Goal: Transaction & Acquisition: Purchase product/service

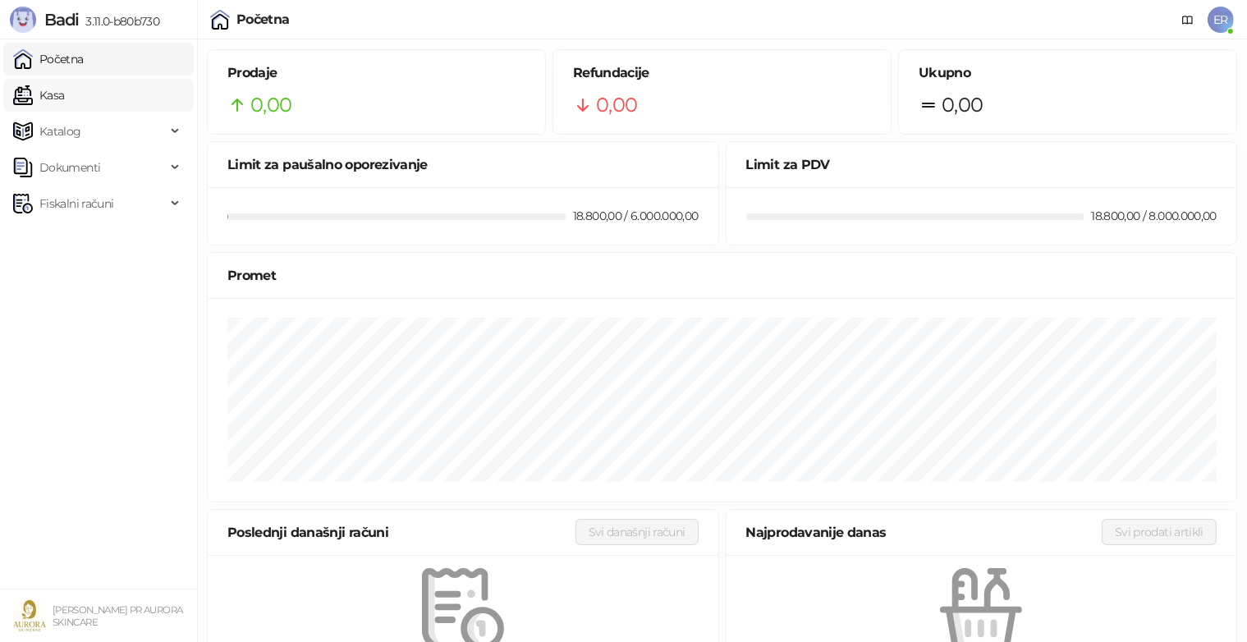
click at [64, 82] on link "Kasa" at bounding box center [38, 95] width 51 height 33
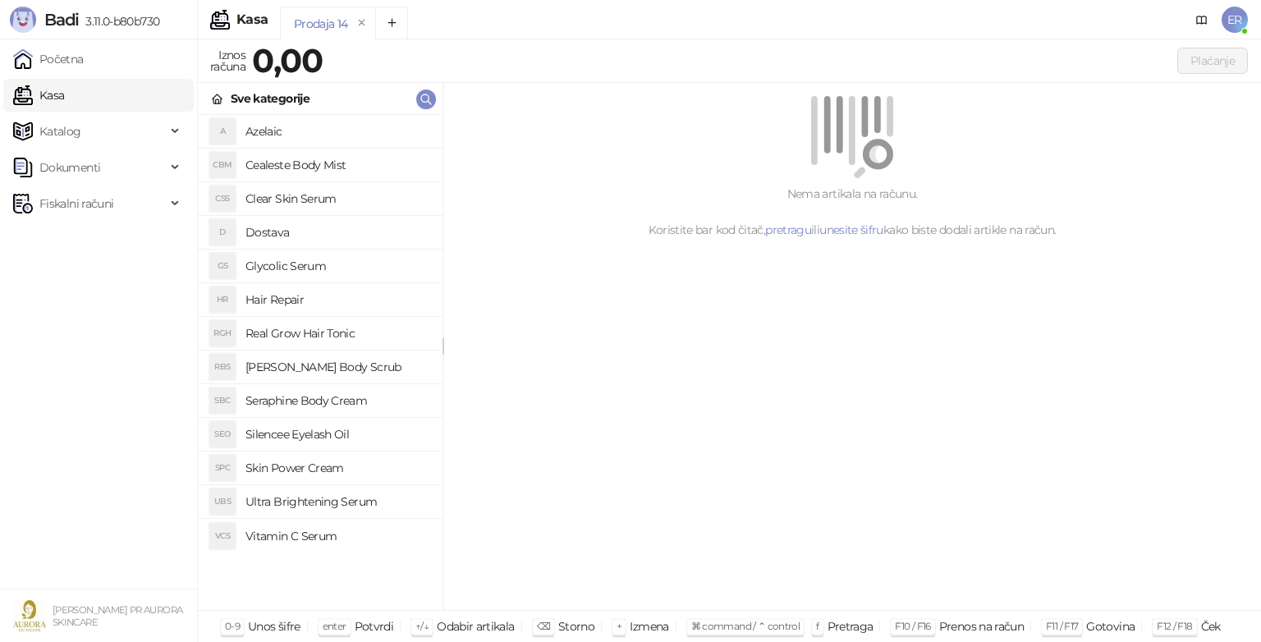
click at [287, 236] on h4 "Dostava" at bounding box center [338, 232] width 184 height 26
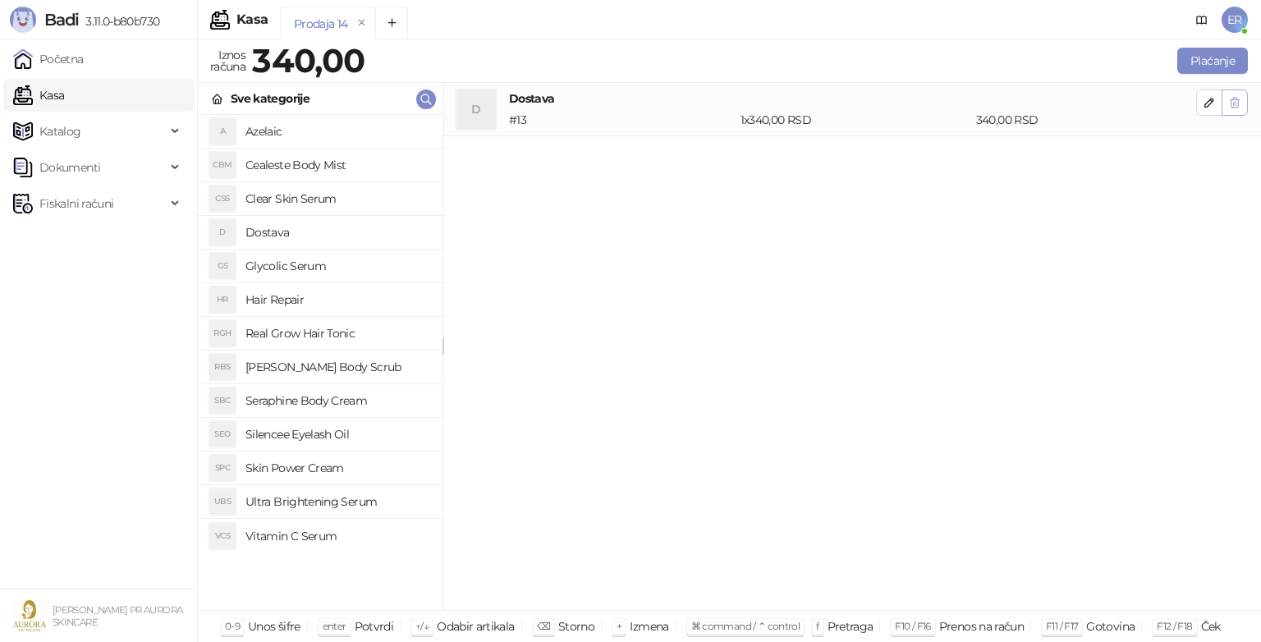
click at [1237, 99] on icon "button" at bounding box center [1234, 102] width 13 height 13
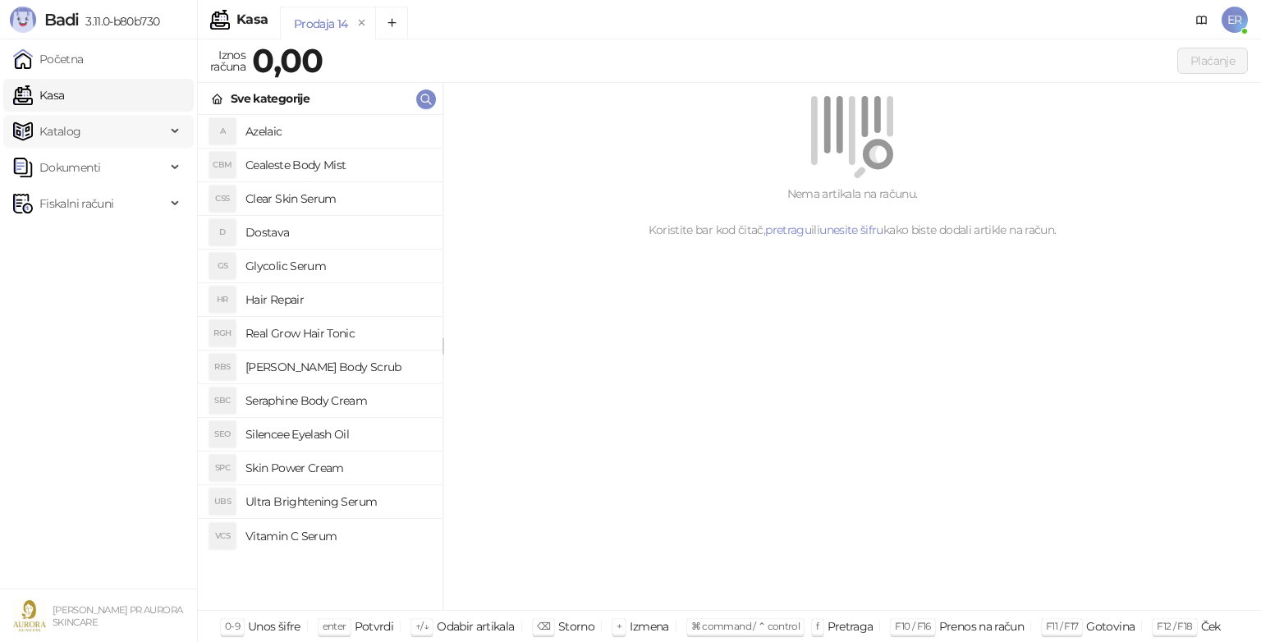
click at [166, 131] on div "Katalog" at bounding box center [98, 131] width 191 height 33
click at [77, 236] on link "Artikli" at bounding box center [48, 239] width 57 height 33
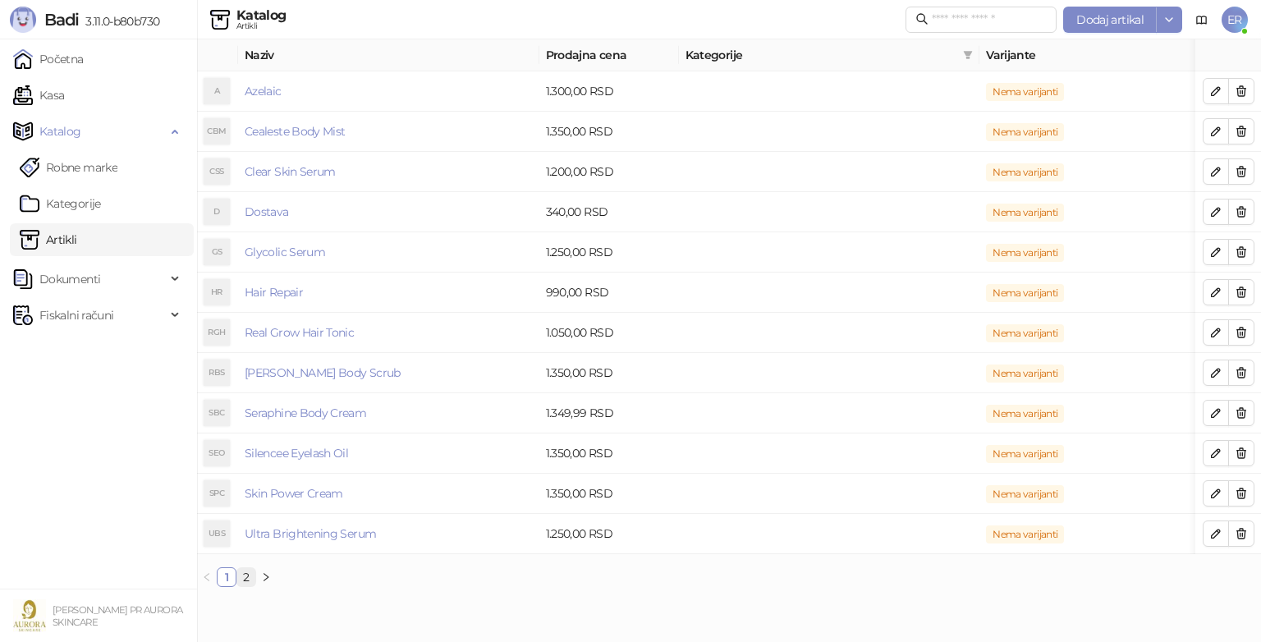
click at [246, 586] on link "2" at bounding box center [246, 577] width 18 height 18
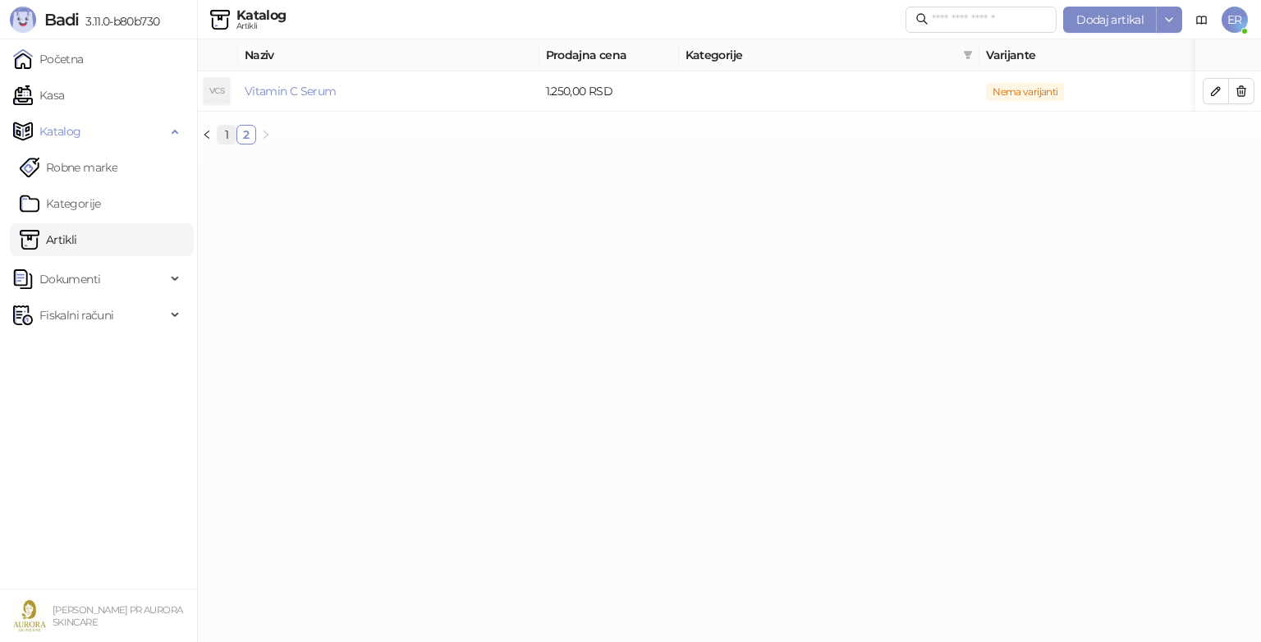
click at [217, 145] on li "1" at bounding box center [227, 135] width 20 height 20
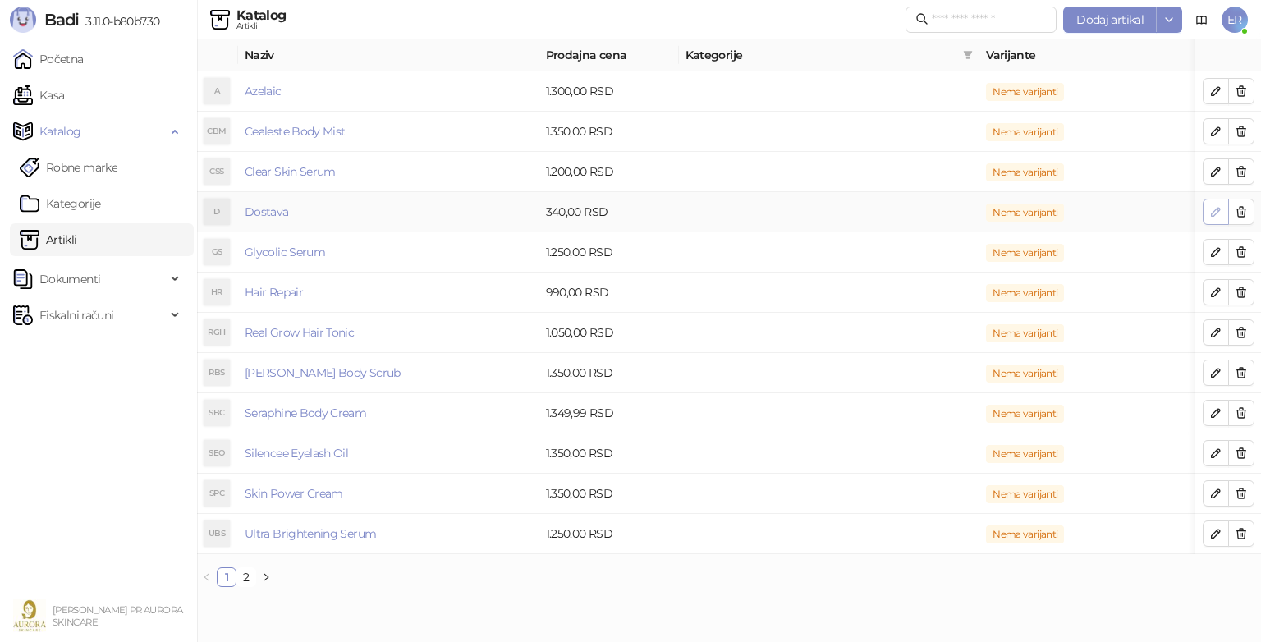
click at [1205, 216] on button "button" at bounding box center [1216, 212] width 26 height 26
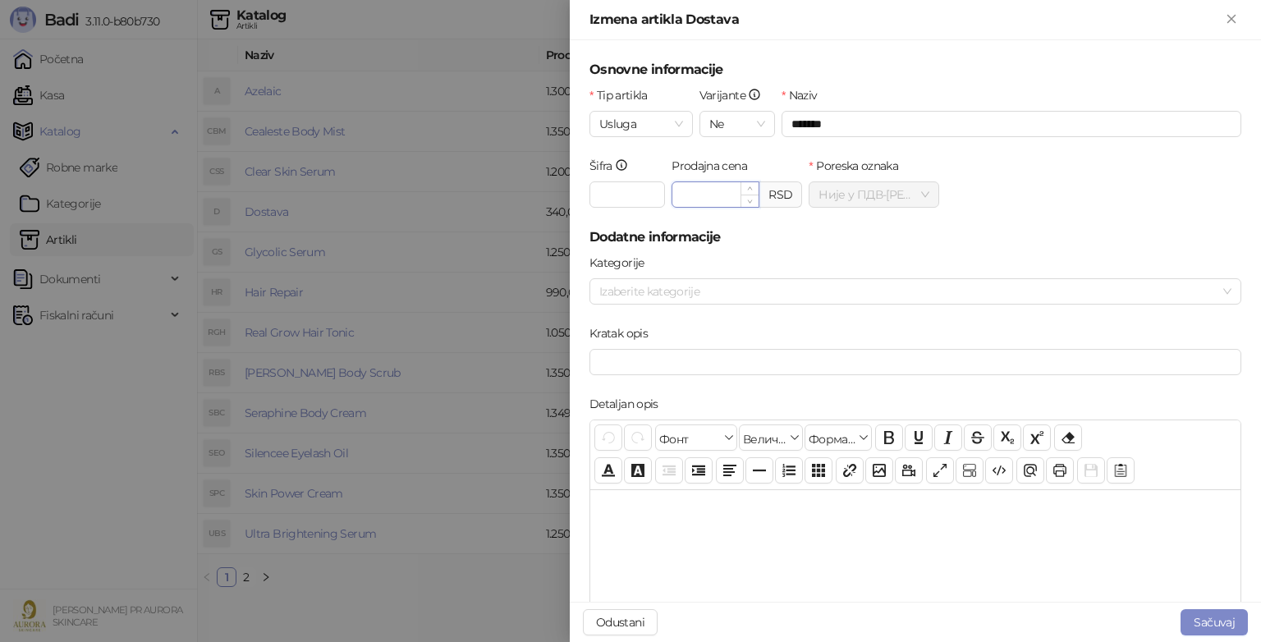
click at [692, 193] on input "******" at bounding box center [715, 194] width 86 height 25
type input "******"
click at [1205, 629] on button "Sačuvaj" at bounding box center [1214, 622] width 67 height 26
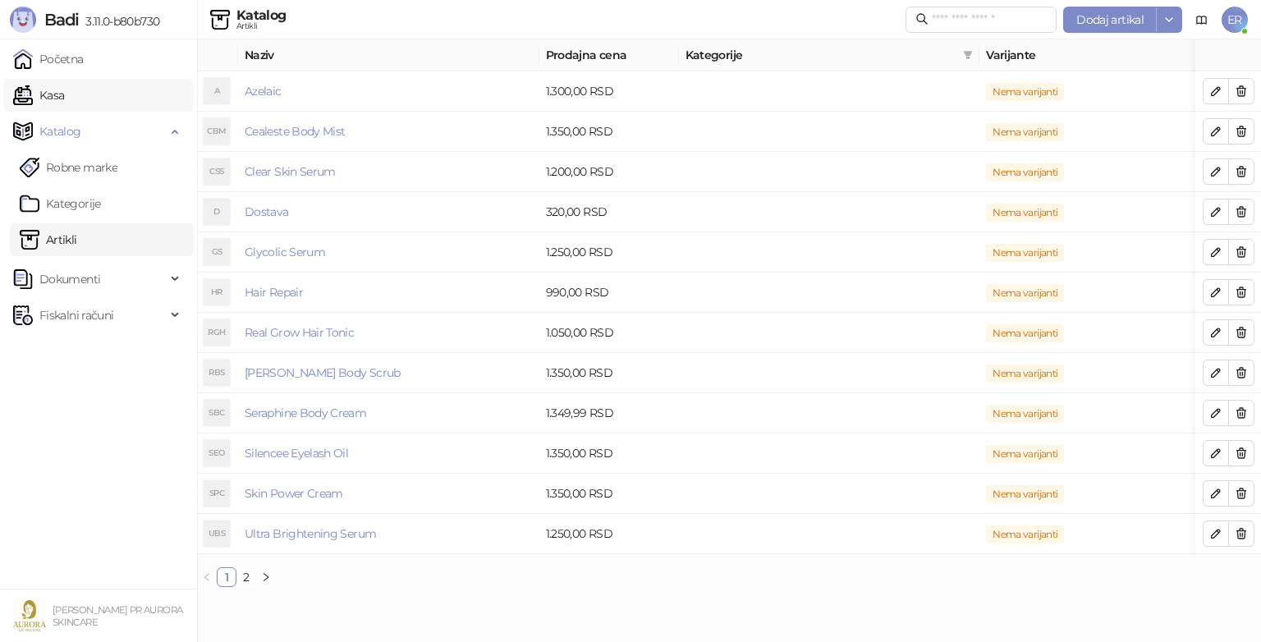
click at [64, 86] on link "Kasa" at bounding box center [38, 95] width 51 height 33
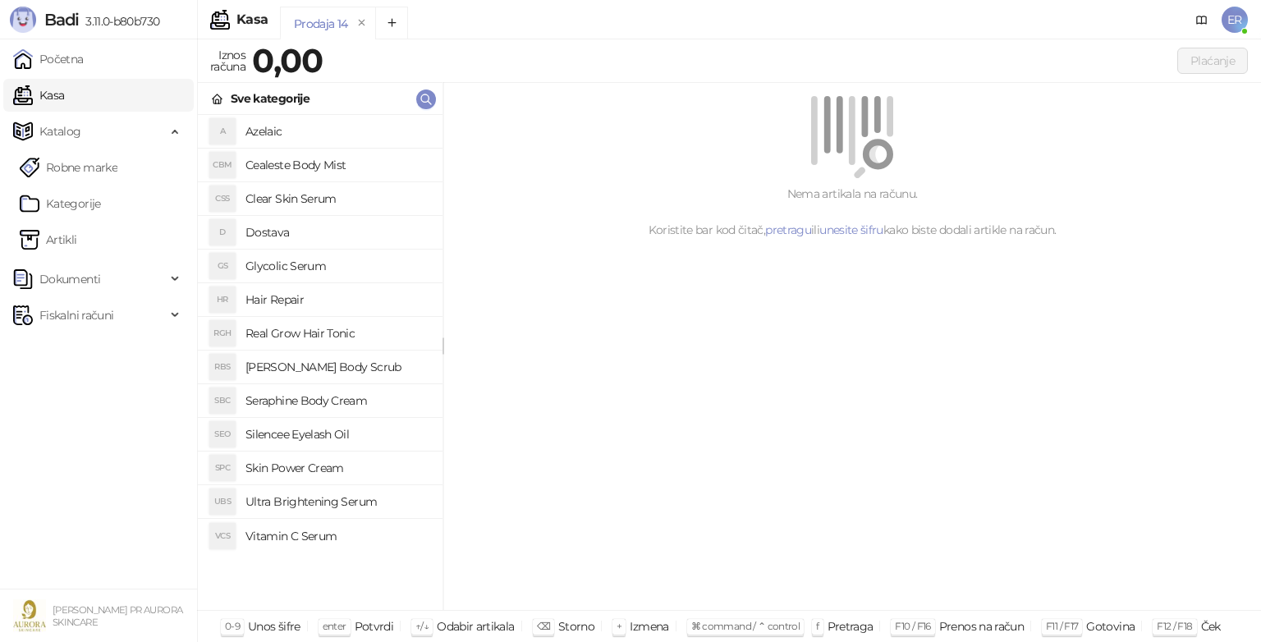
click at [290, 262] on h4 "Glycolic Serum" at bounding box center [338, 266] width 184 height 26
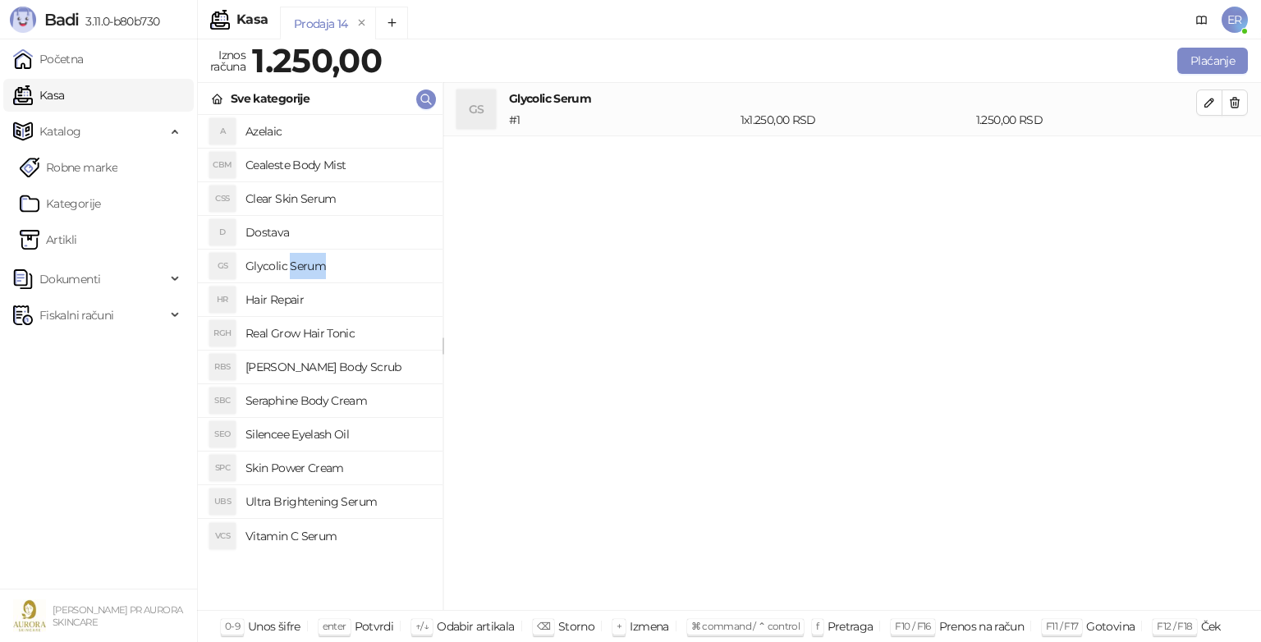
click at [290, 262] on h4 "Glycolic Serum" at bounding box center [338, 266] width 184 height 26
click at [274, 232] on h4 "Dostava" at bounding box center [338, 232] width 184 height 26
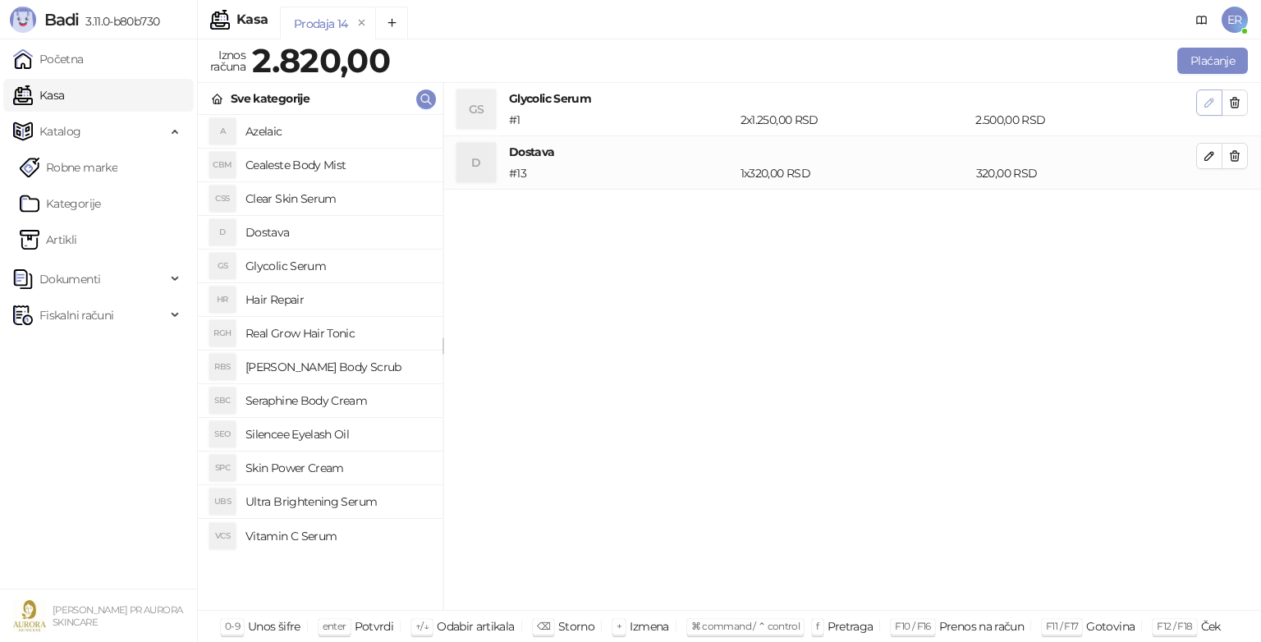
click at [1207, 99] on icon "button" at bounding box center [1209, 102] width 13 height 13
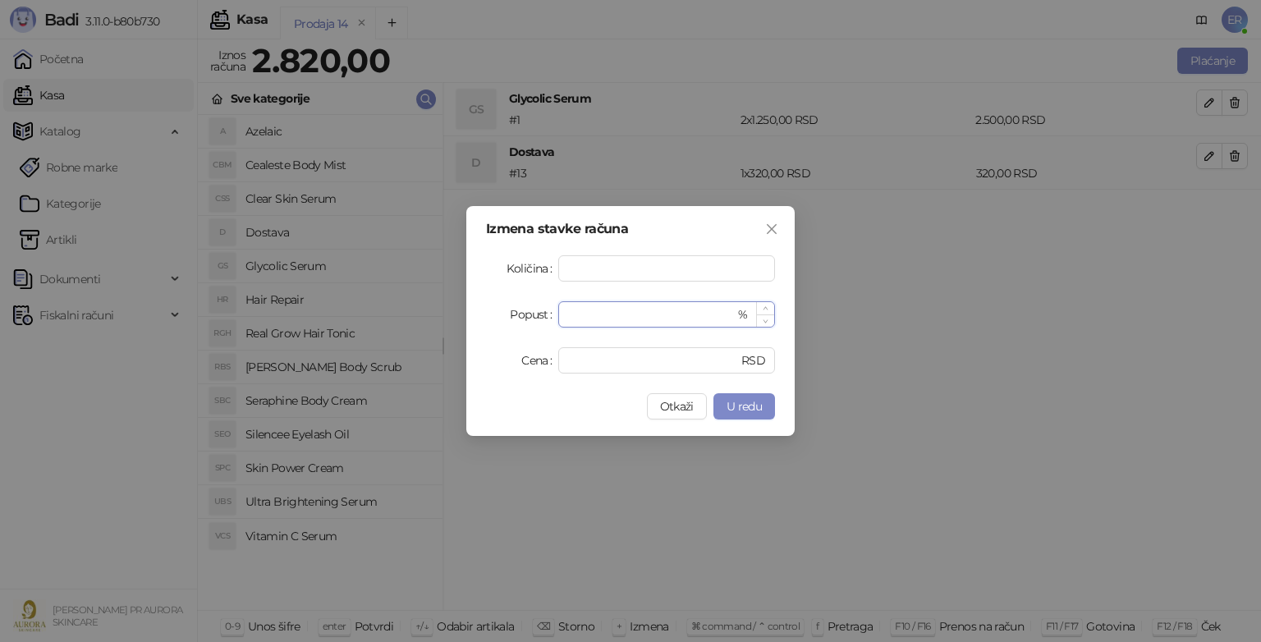
click at [582, 320] on input "*" at bounding box center [651, 314] width 167 height 25
type input "*"
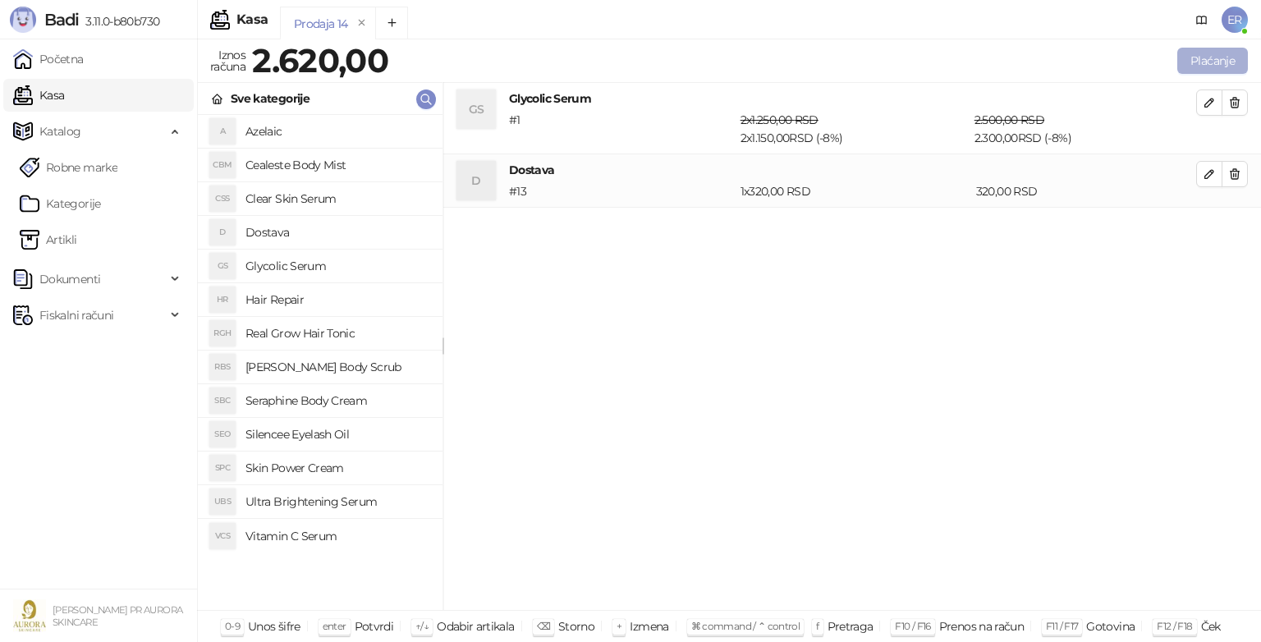
click at [1197, 71] on button "Plaćanje" at bounding box center [1212, 61] width 71 height 26
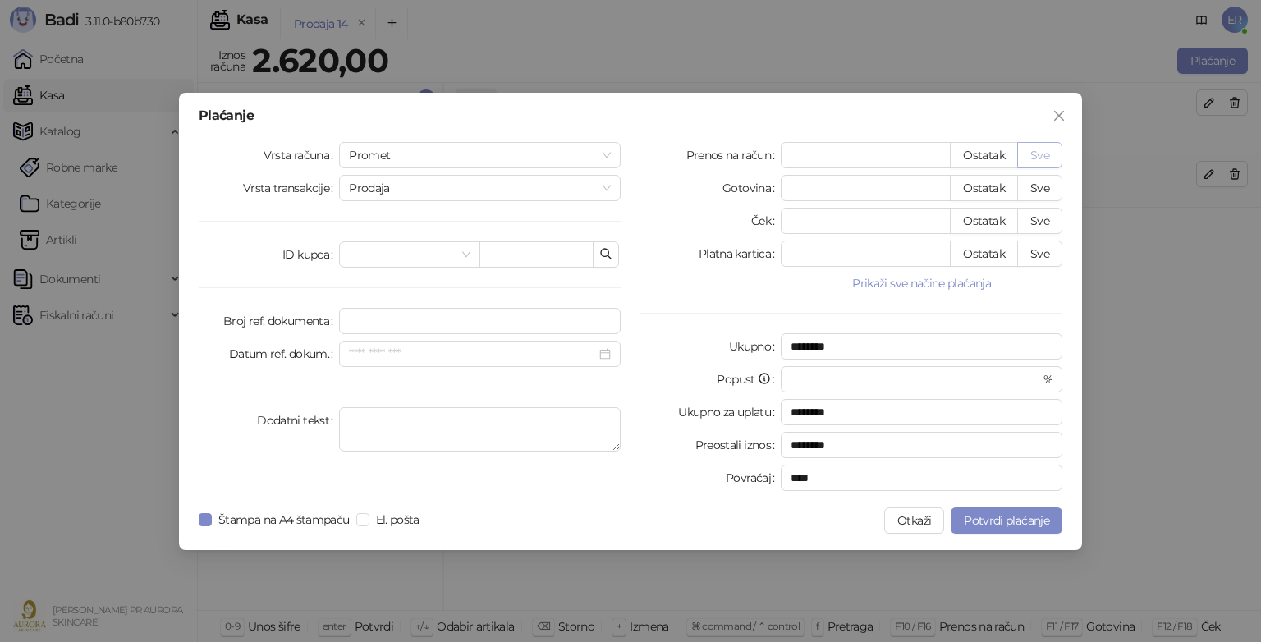
click at [1038, 155] on button "Sve" at bounding box center [1039, 155] width 45 height 26
type input "****"
click at [457, 414] on textarea "Dodatni tekst" at bounding box center [480, 429] width 282 height 44
type textarea "**********"
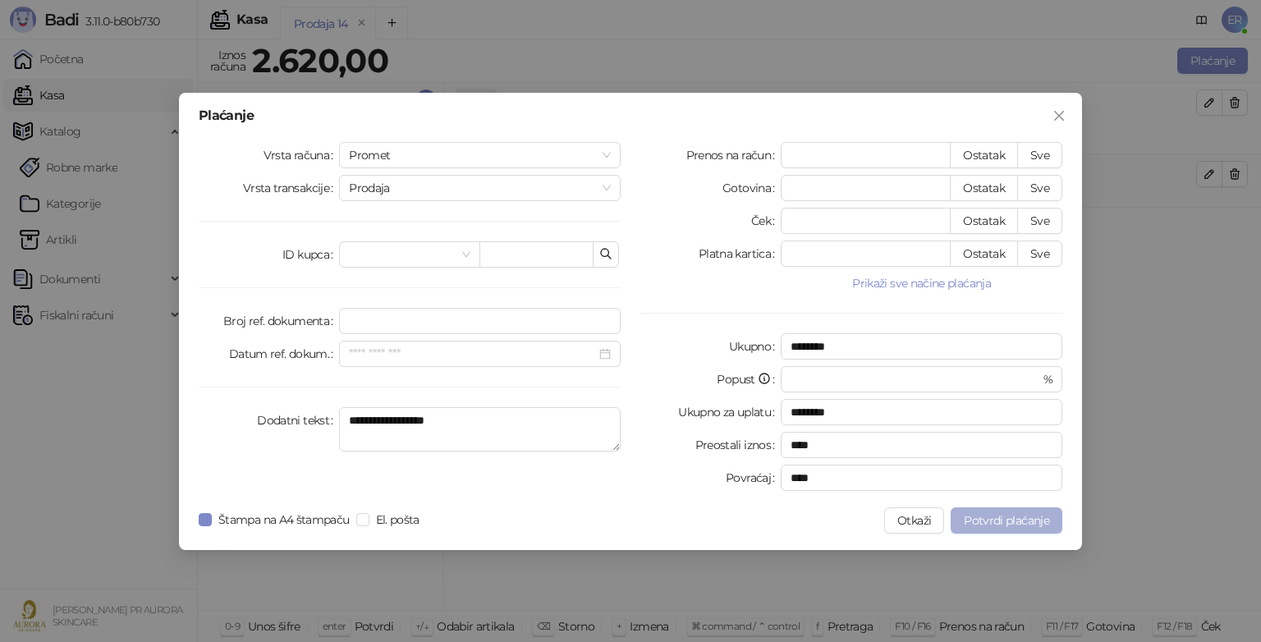
click at [976, 528] on button "Potvrdi plaćanje" at bounding box center [1007, 520] width 112 height 26
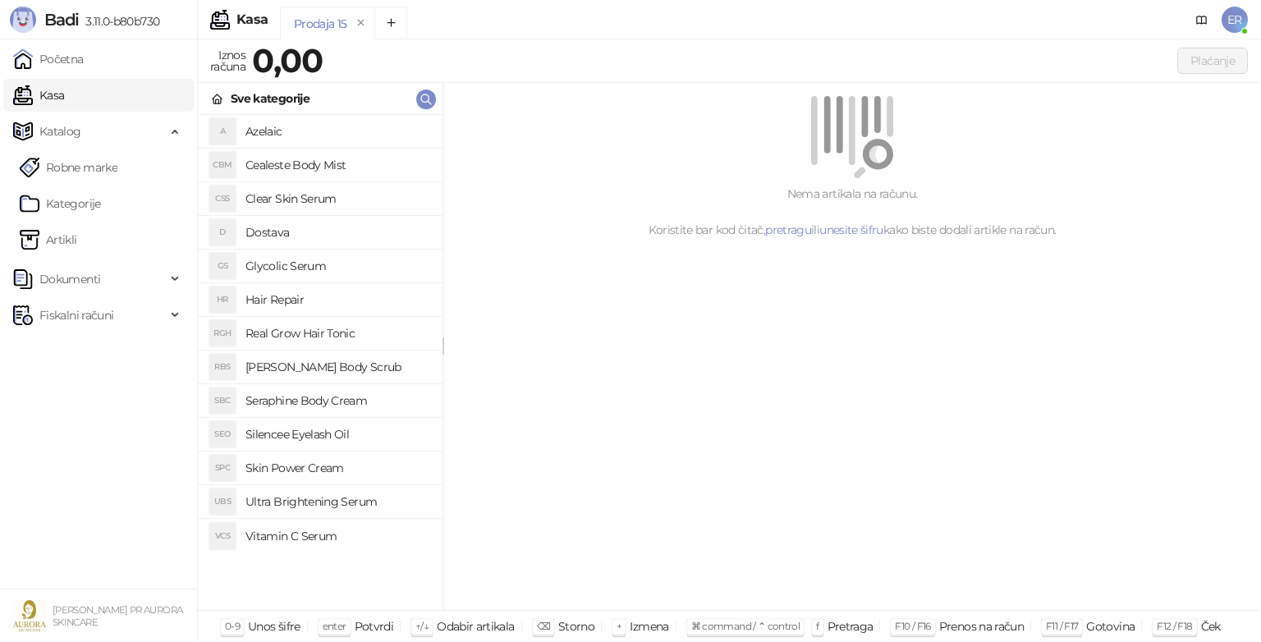
click at [292, 261] on h4 "Glycolic Serum" at bounding box center [338, 266] width 184 height 26
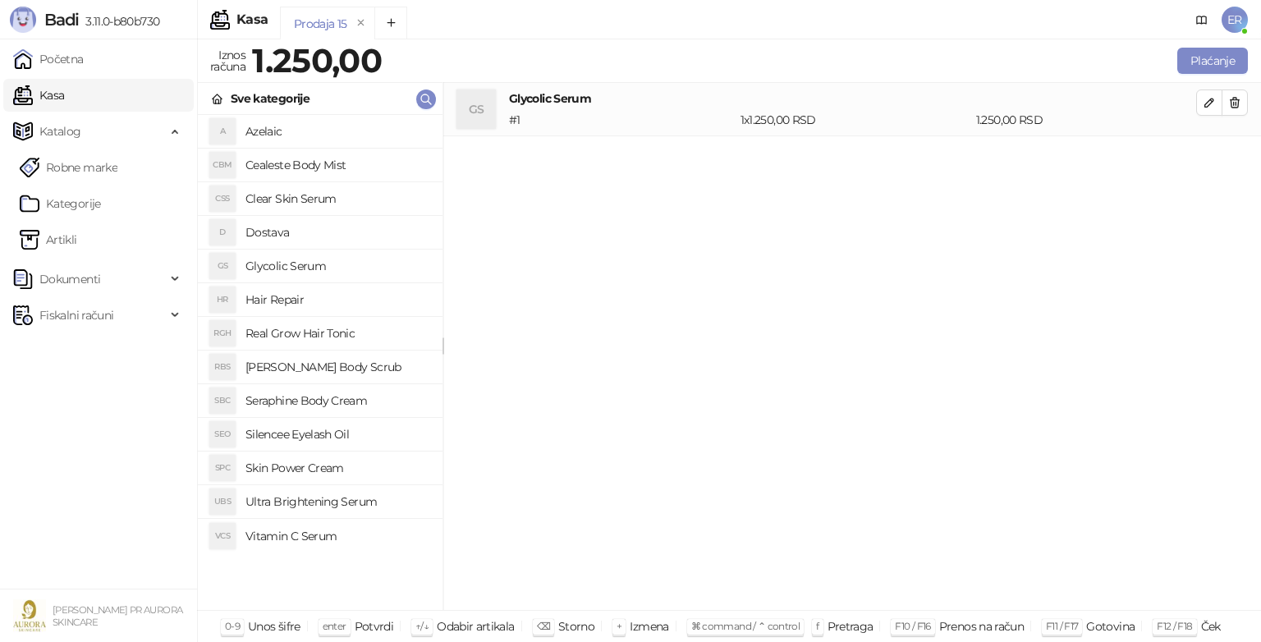
click at [292, 261] on h4 "Glycolic Serum" at bounding box center [338, 266] width 184 height 26
click at [277, 240] on h4 "Dostava" at bounding box center [338, 232] width 184 height 26
click at [1200, 105] on button "button" at bounding box center [1209, 103] width 26 height 26
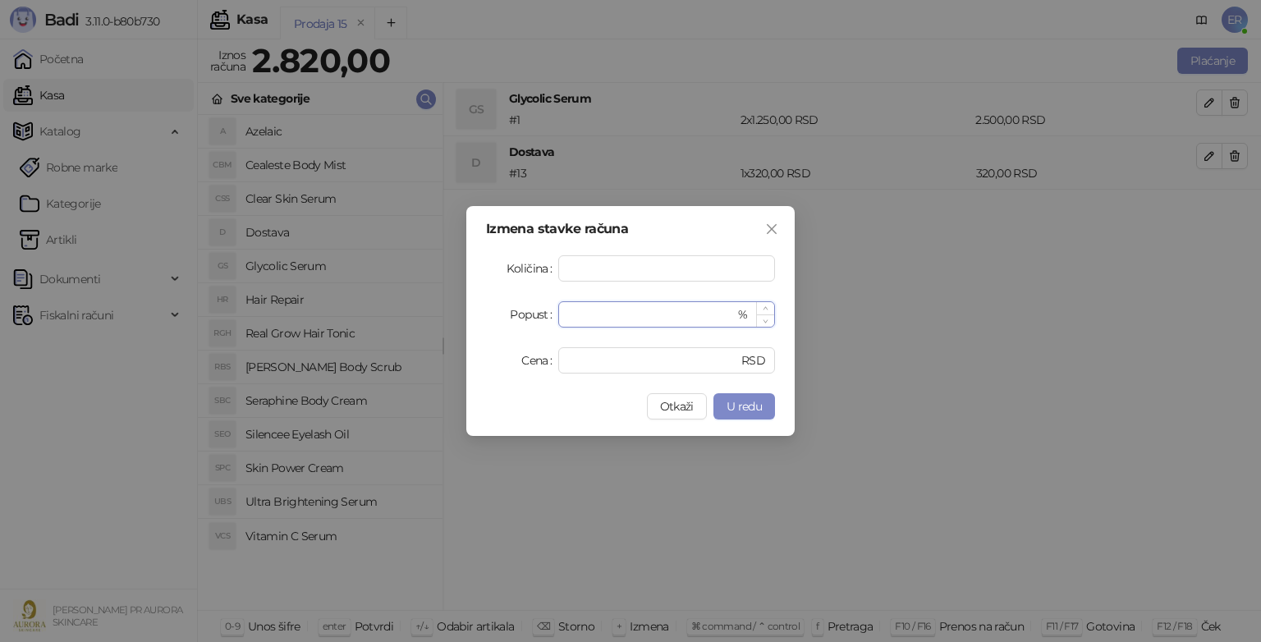
click at [575, 315] on input "*" at bounding box center [651, 314] width 167 height 25
type input "*"
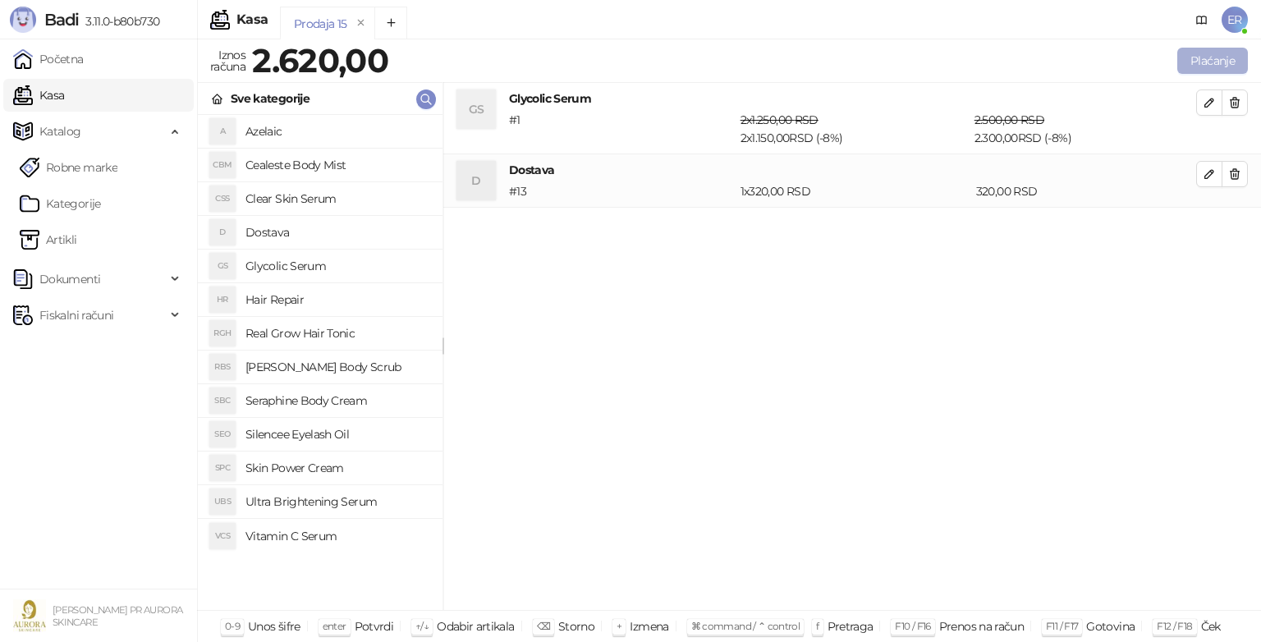
click at [1205, 52] on button "Plaćanje" at bounding box center [1212, 61] width 71 height 26
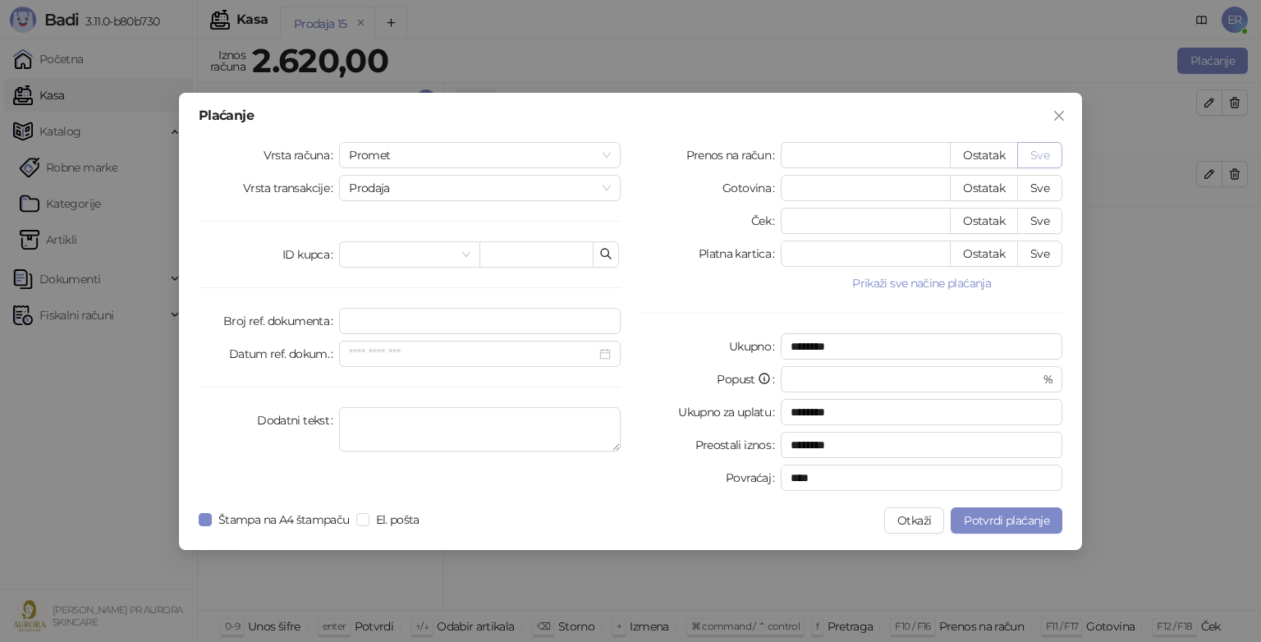
click at [1040, 158] on button "Sve" at bounding box center [1039, 155] width 45 height 26
type input "****"
click at [449, 420] on textarea "Dodatni tekst" at bounding box center [480, 429] width 282 height 44
type textarea "**********"
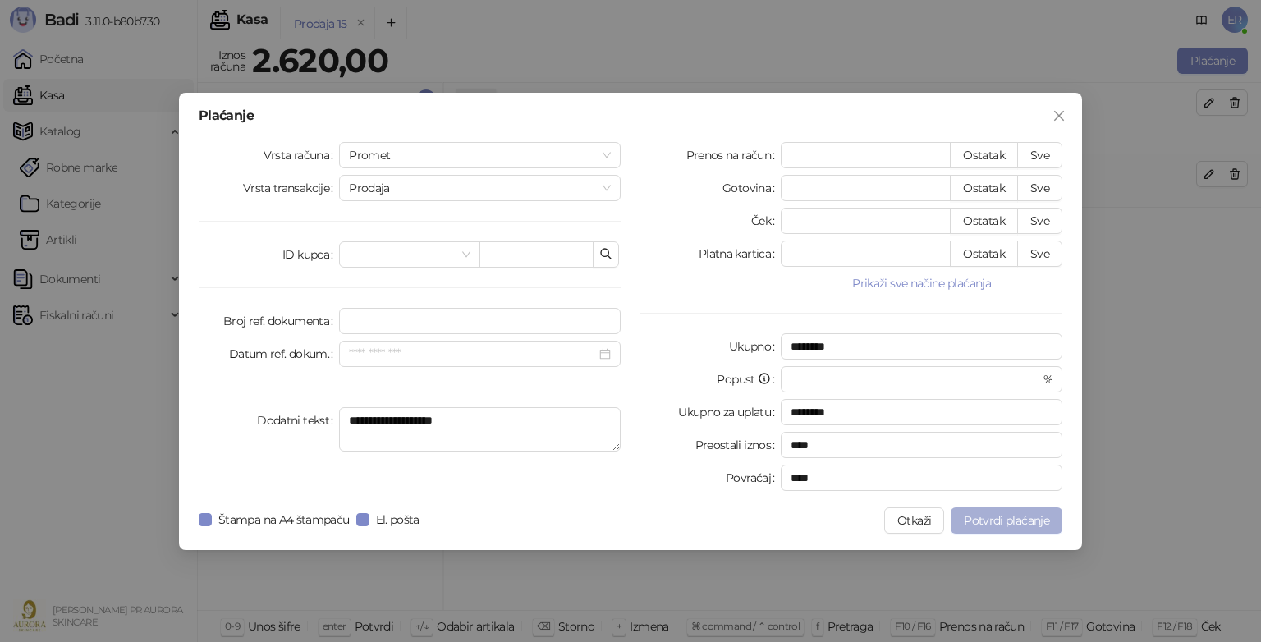
click at [982, 526] on span "Potvrdi plaćanje" at bounding box center [1006, 520] width 85 height 15
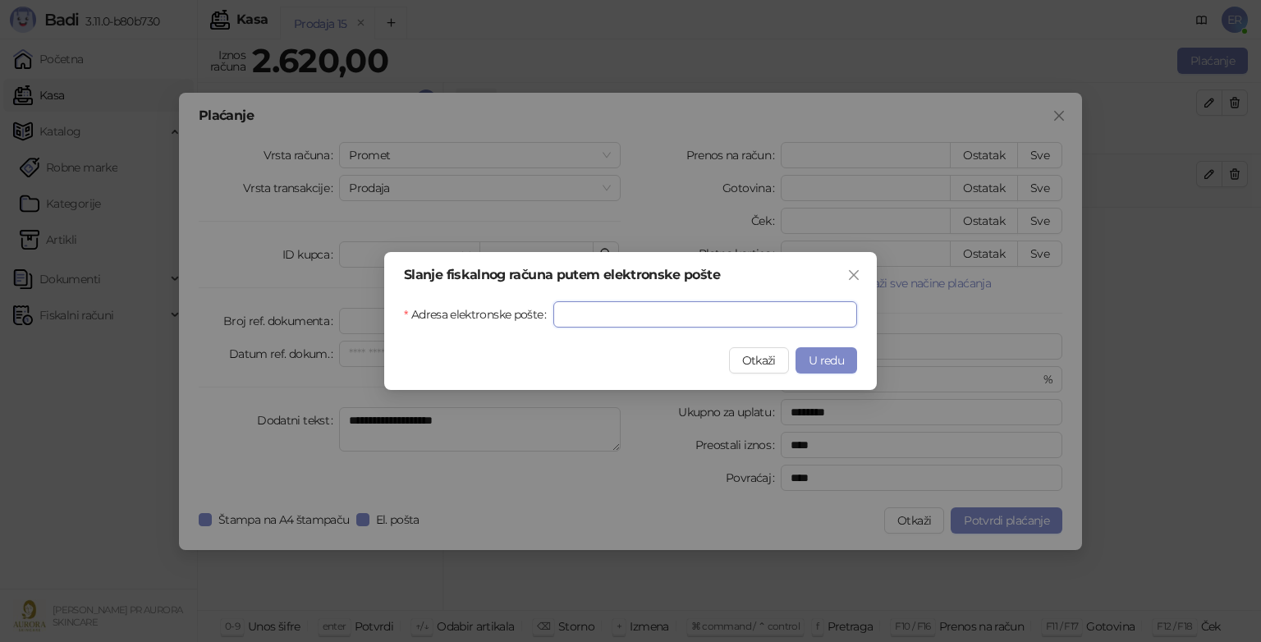
click at [663, 312] on input "Adresa elektronske pošte" at bounding box center [705, 314] width 304 height 26
type input "**********"
click at [839, 365] on span "U redu" at bounding box center [826, 360] width 35 height 15
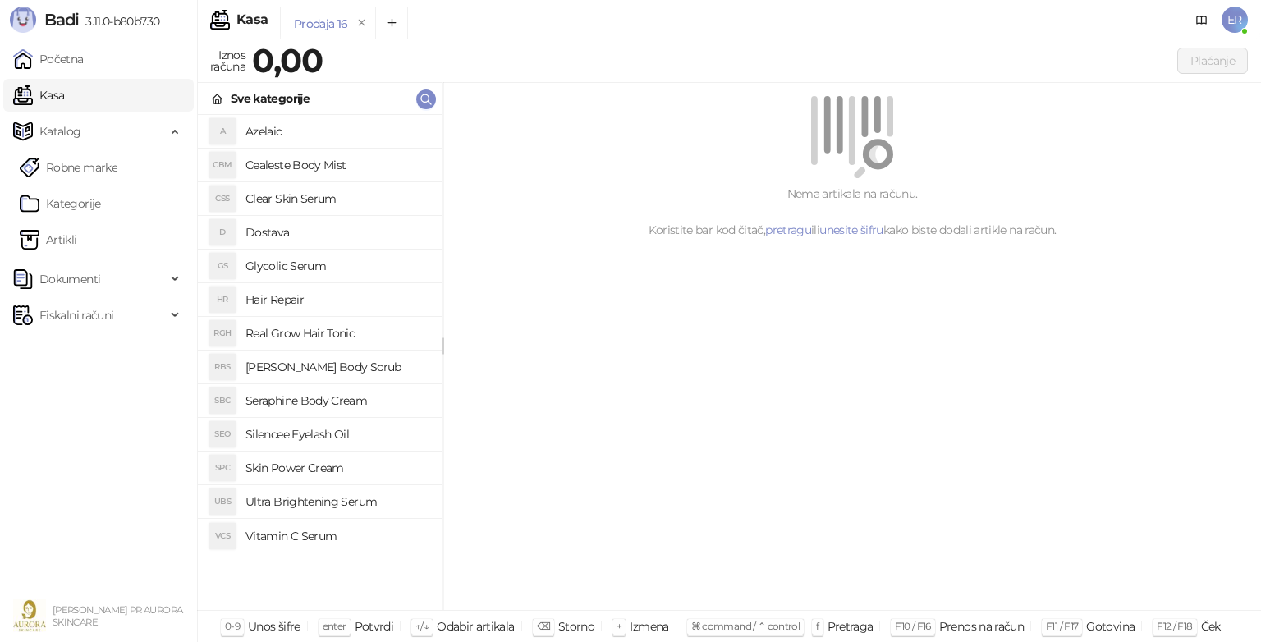
click at [296, 266] on h4 "Glycolic Serum" at bounding box center [338, 266] width 184 height 26
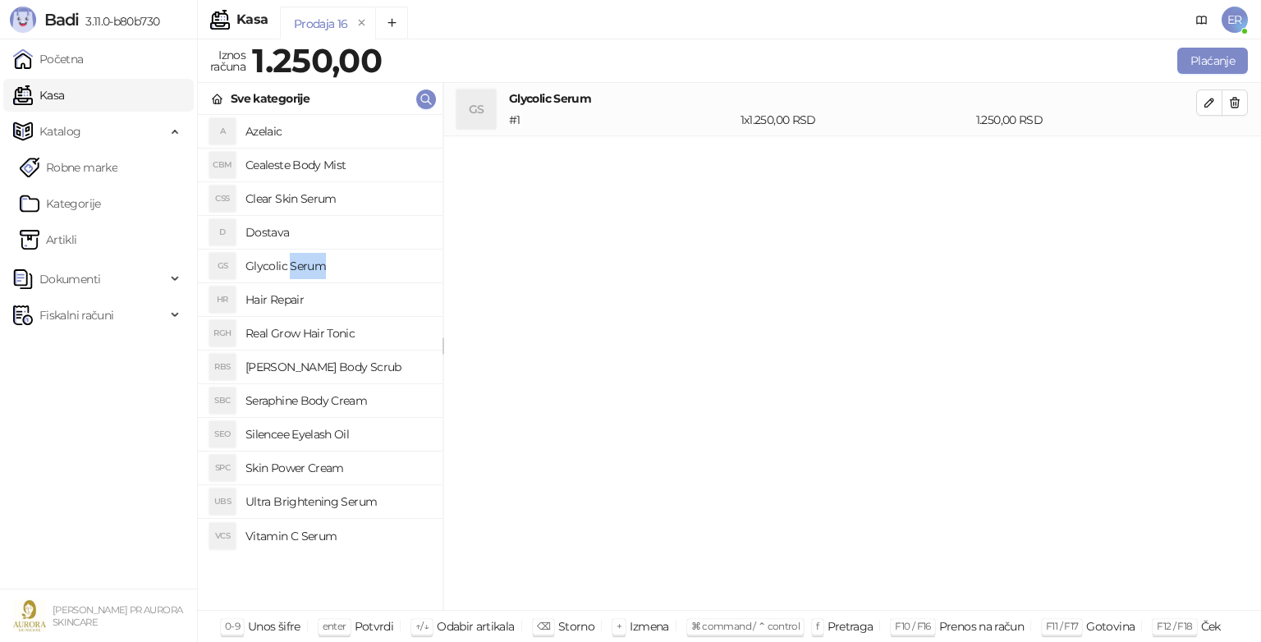
click at [296, 266] on h4 "Glycolic Serum" at bounding box center [338, 266] width 184 height 26
click at [271, 227] on h4 "Dostava" at bounding box center [338, 232] width 184 height 26
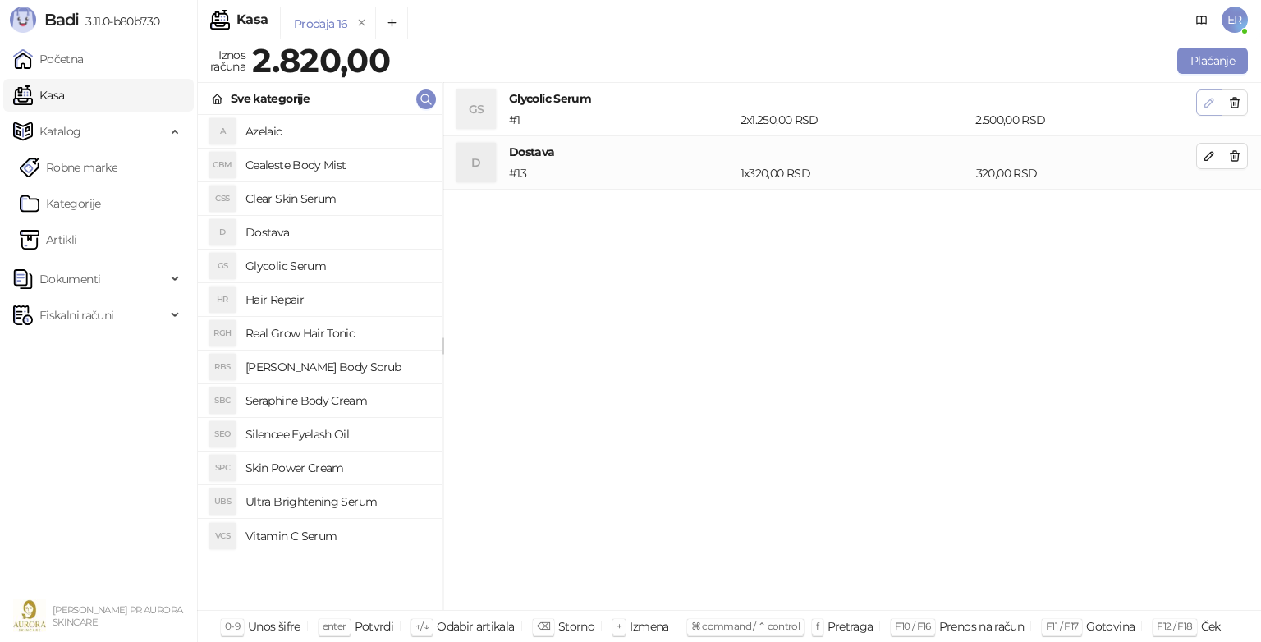
click at [1214, 98] on icon "button" at bounding box center [1209, 102] width 13 height 13
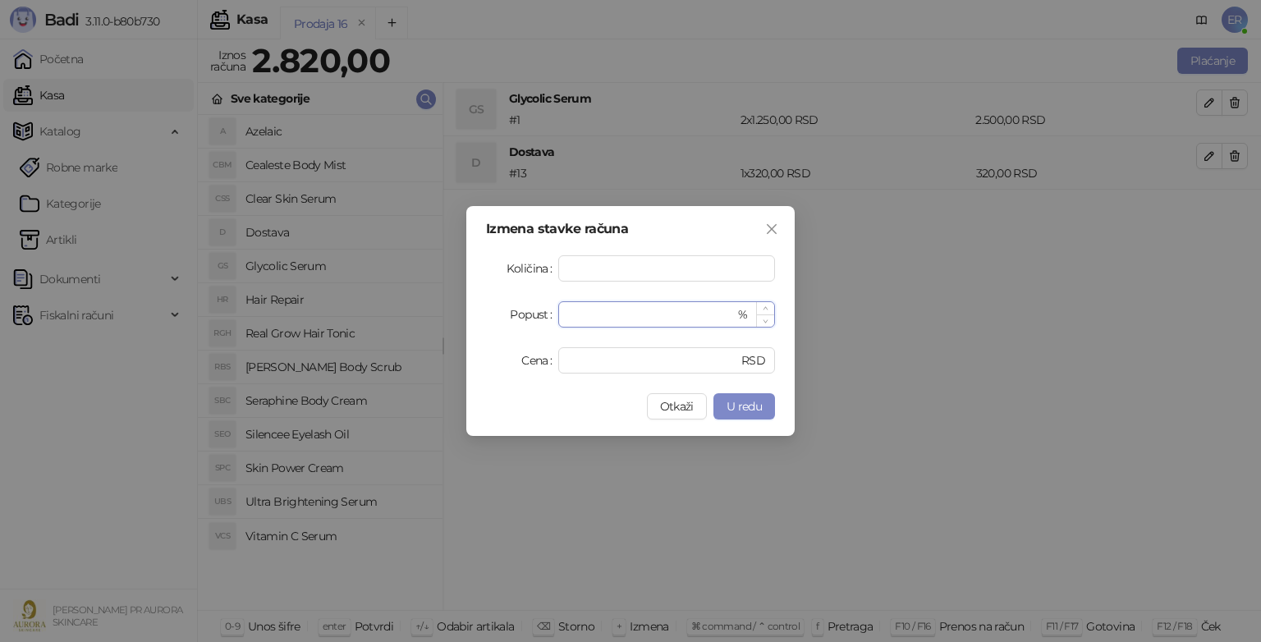
click at [576, 317] on input "*" at bounding box center [651, 314] width 167 height 25
type input "*"
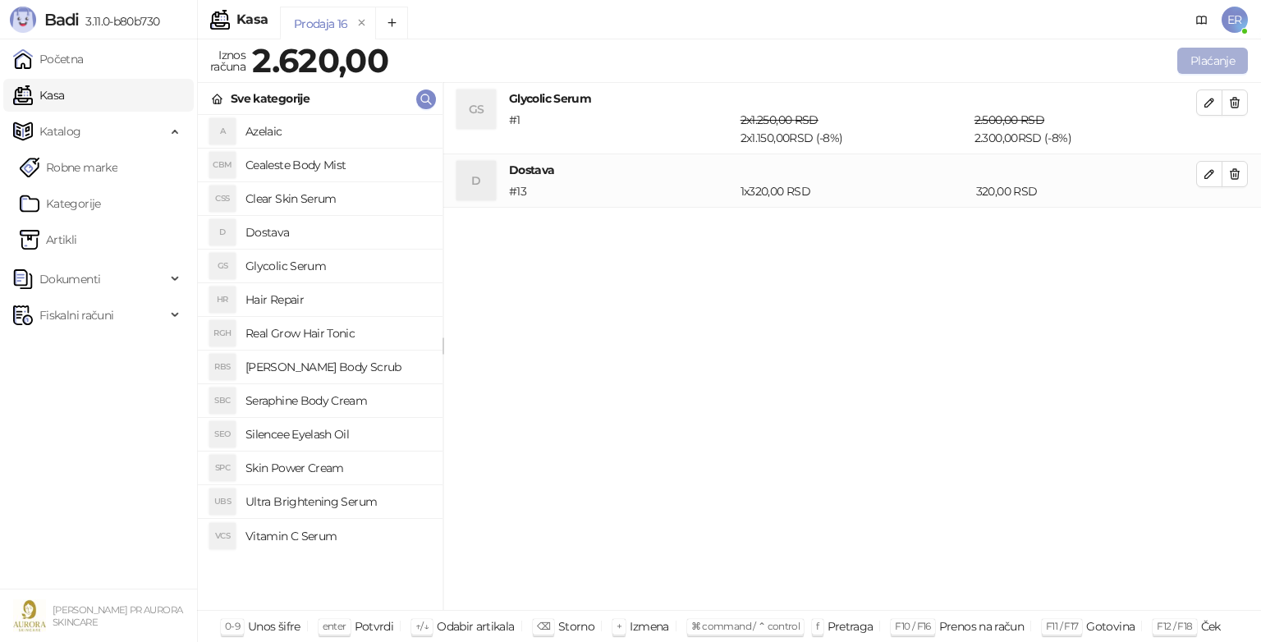
click at [1205, 55] on button "Plaćanje" at bounding box center [1212, 61] width 71 height 26
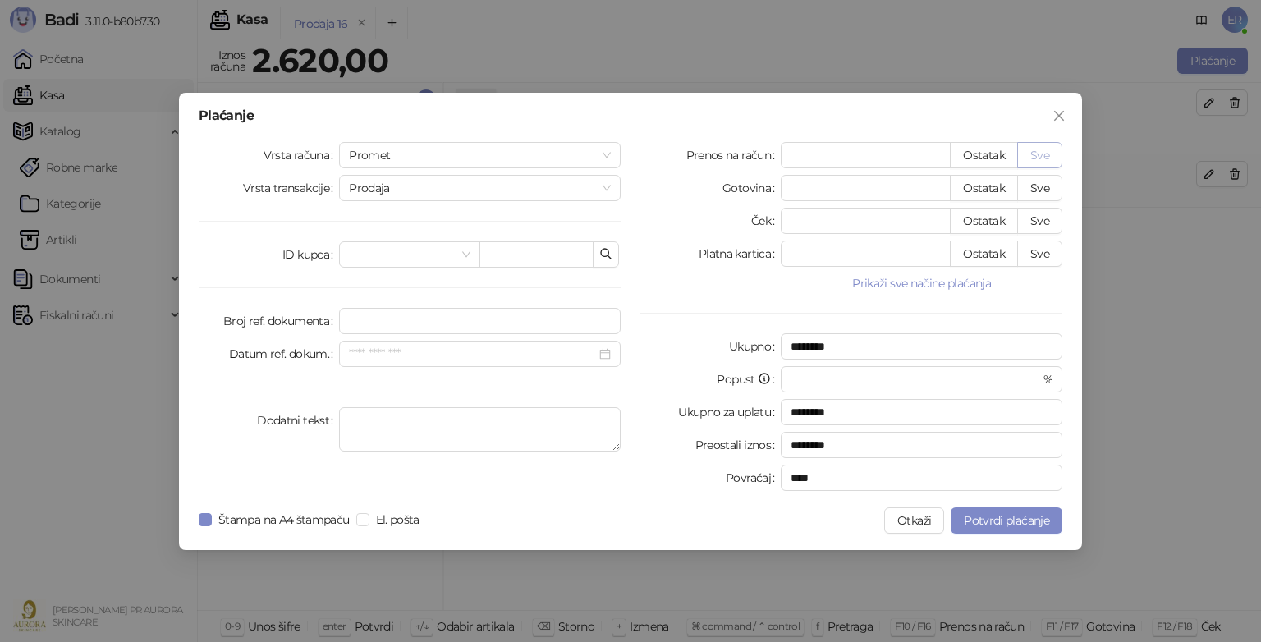
click at [1041, 153] on button "Sve" at bounding box center [1039, 155] width 45 height 26
type input "****"
click at [480, 420] on textarea "Dodatni tekst" at bounding box center [480, 429] width 282 height 44
type textarea "**********"
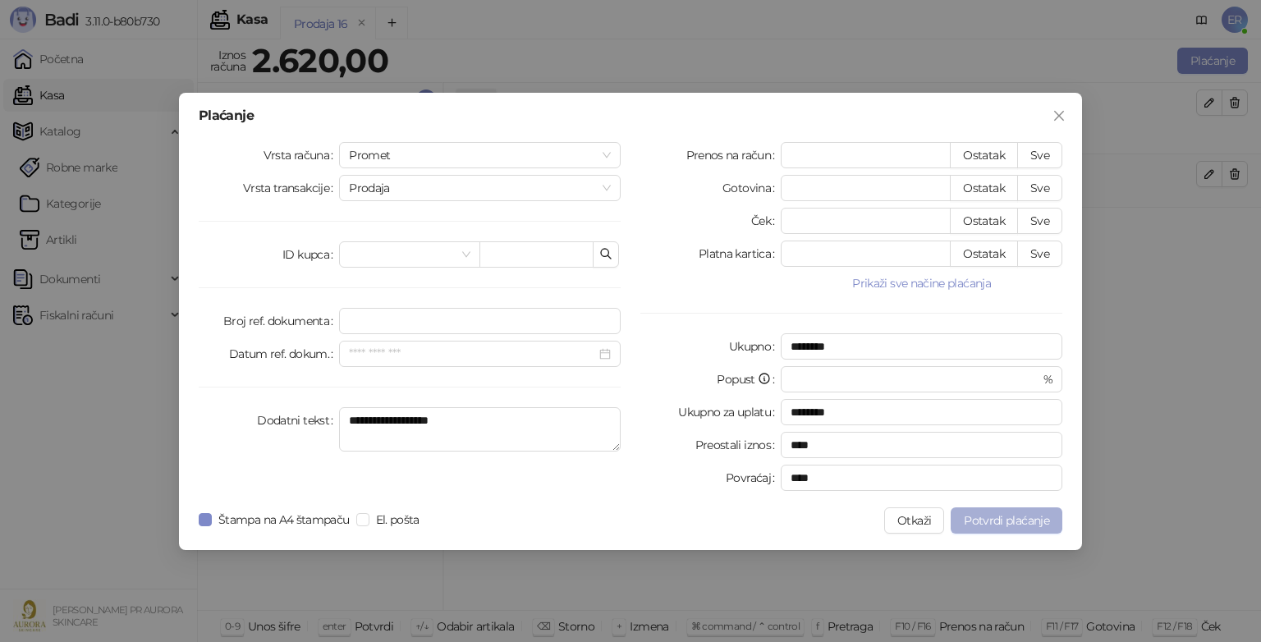
click at [1021, 523] on span "Potvrdi plaćanje" at bounding box center [1006, 520] width 85 height 15
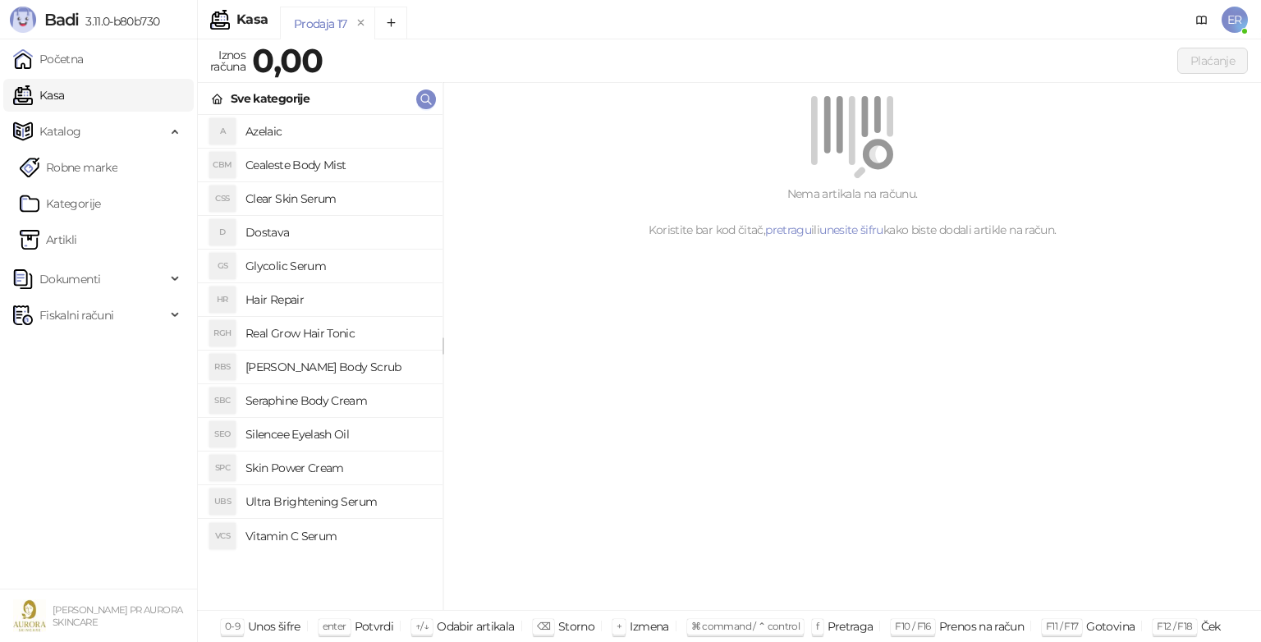
click at [278, 261] on h4 "Glycolic Serum" at bounding box center [338, 266] width 184 height 26
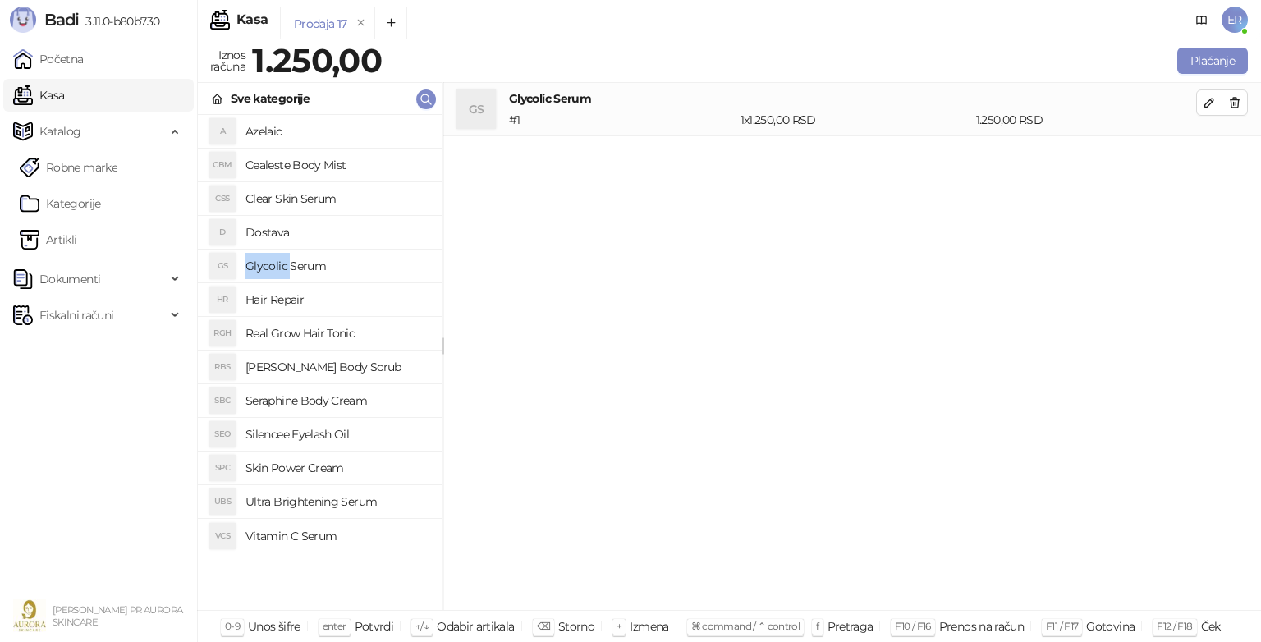
click at [278, 261] on h4 "Glycolic Serum" at bounding box center [338, 266] width 184 height 26
click at [272, 230] on h4 "Dostava" at bounding box center [338, 232] width 184 height 26
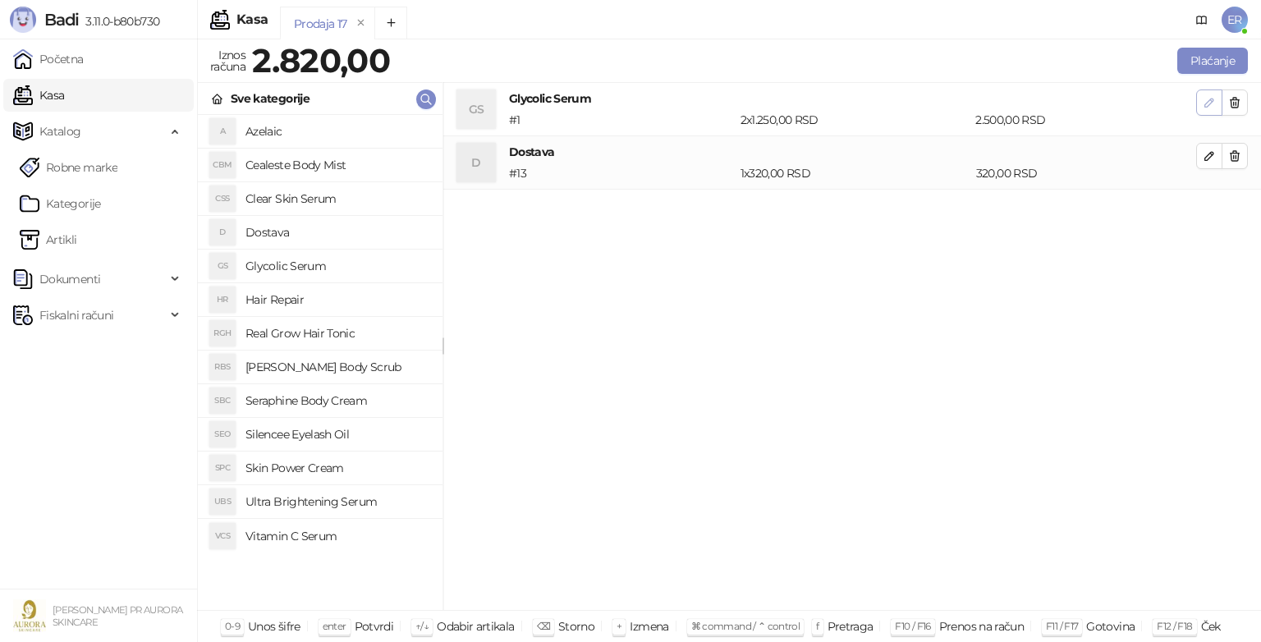
click at [1205, 99] on icon "button" at bounding box center [1209, 102] width 13 height 13
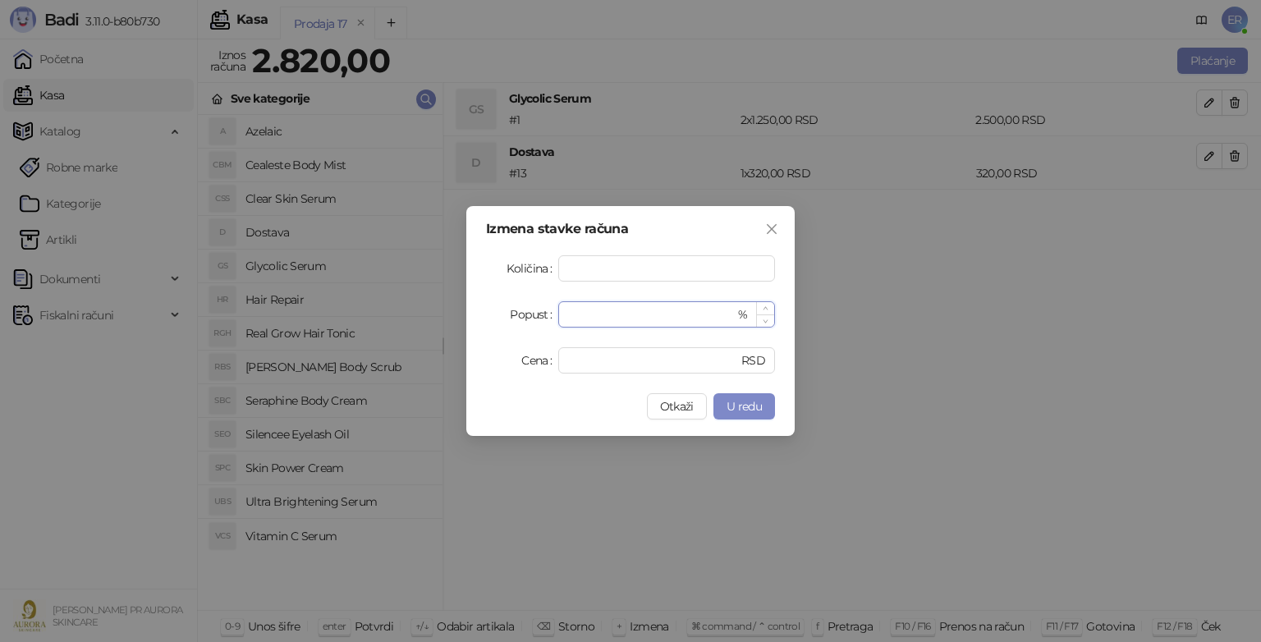
type input "*"
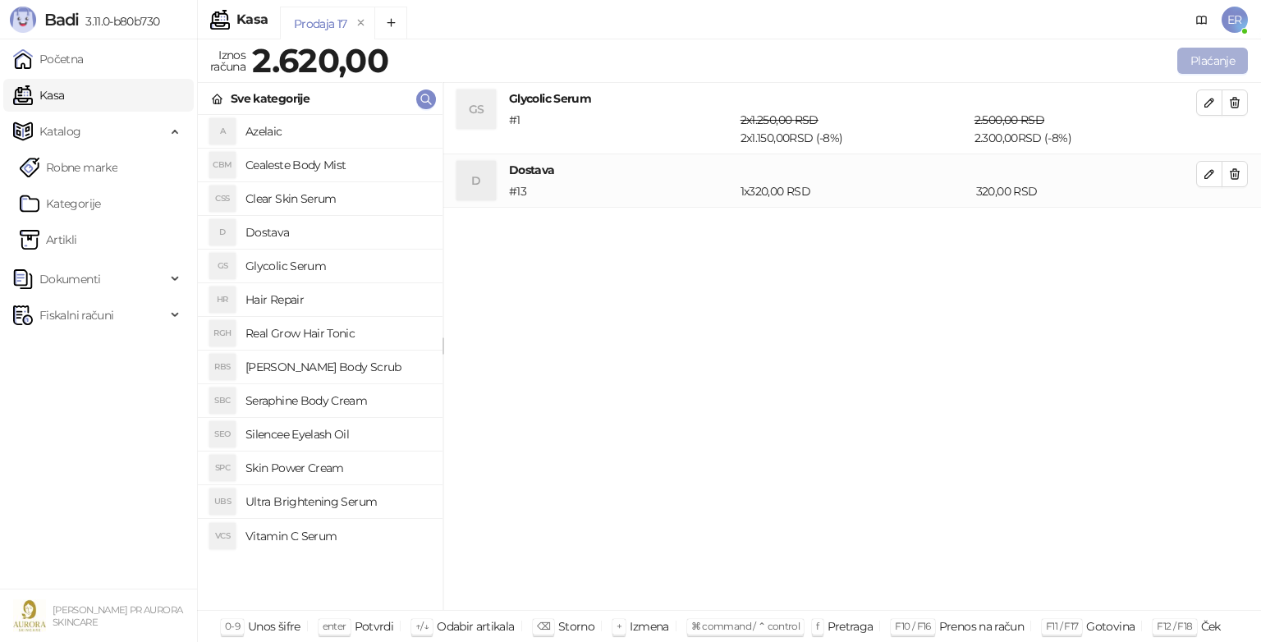
click at [1191, 56] on button "Plaćanje" at bounding box center [1212, 61] width 71 height 26
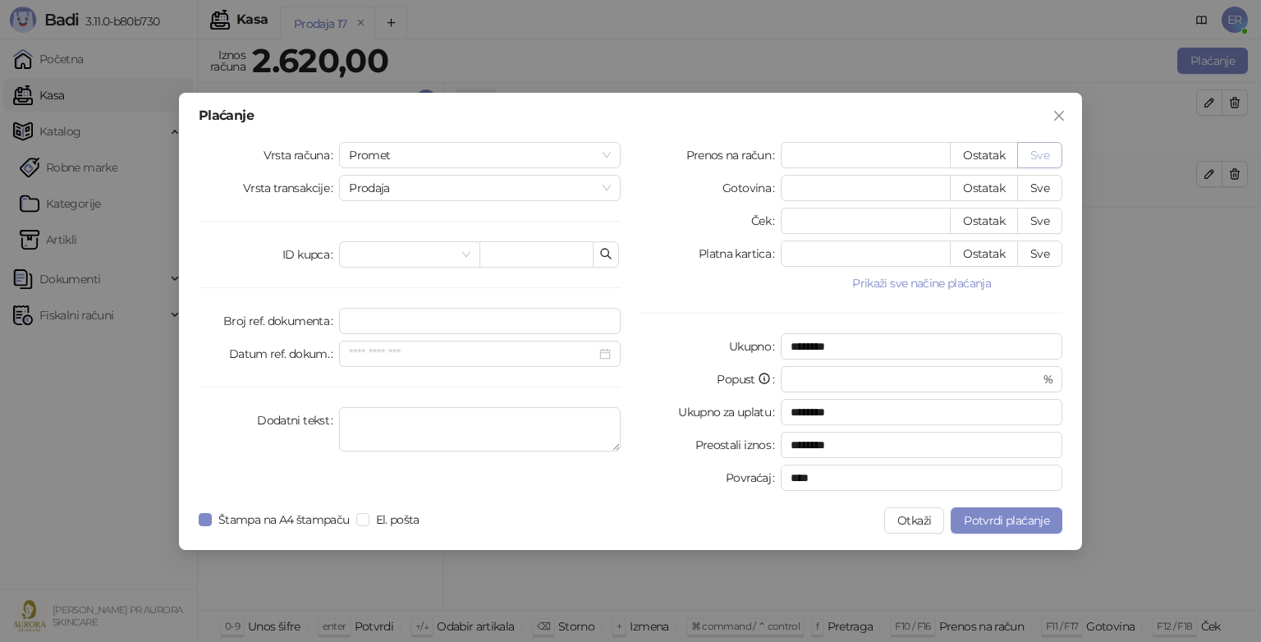
click at [1034, 154] on button "Sve" at bounding box center [1039, 155] width 45 height 26
type input "****"
click at [420, 408] on textarea "Dodatni tekst" at bounding box center [480, 429] width 282 height 44
type textarea "**********"
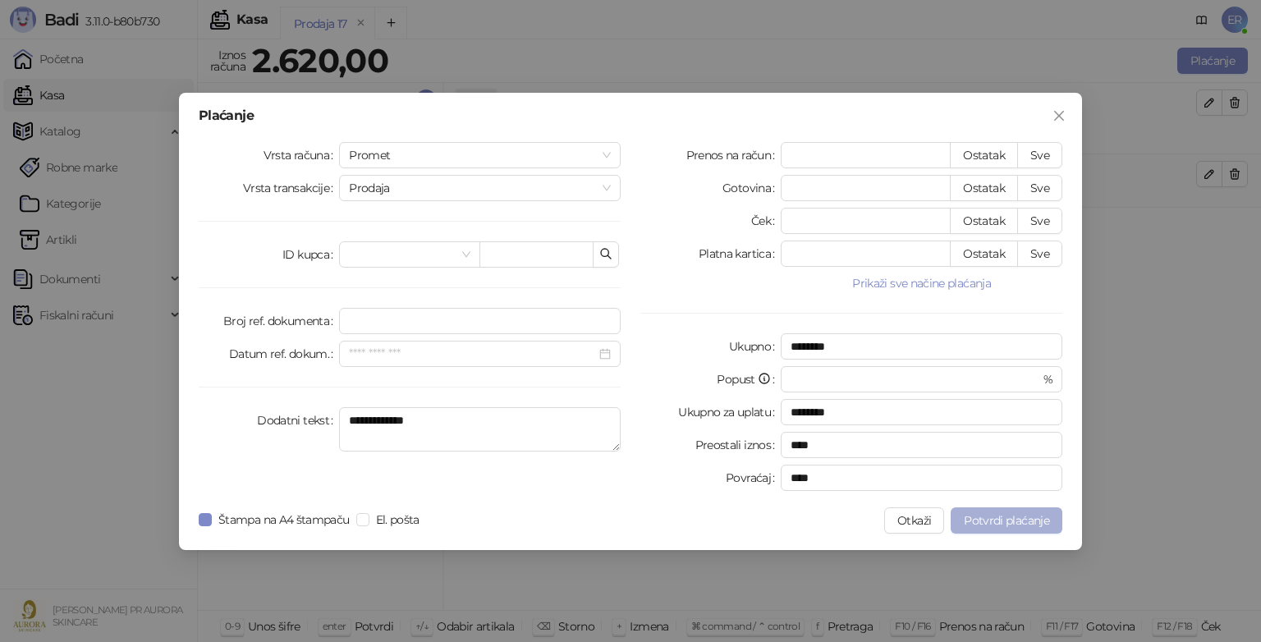
click at [982, 526] on span "Potvrdi plaćanje" at bounding box center [1006, 520] width 85 height 15
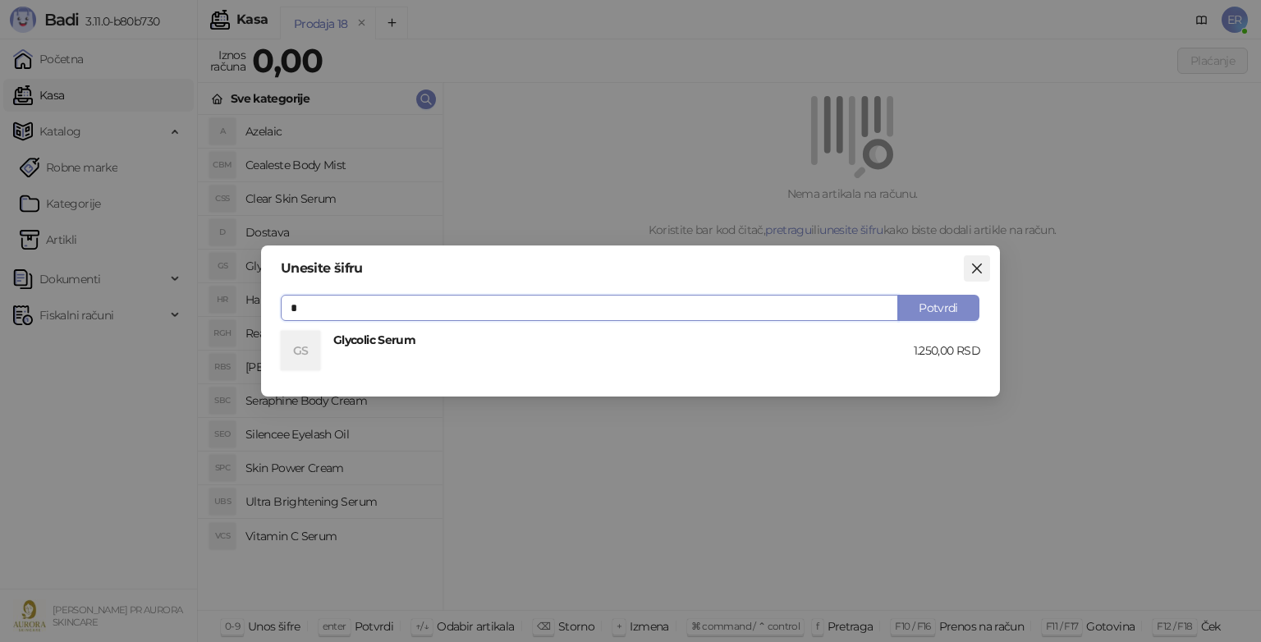
click at [980, 265] on icon "close" at bounding box center [977, 269] width 10 height 10
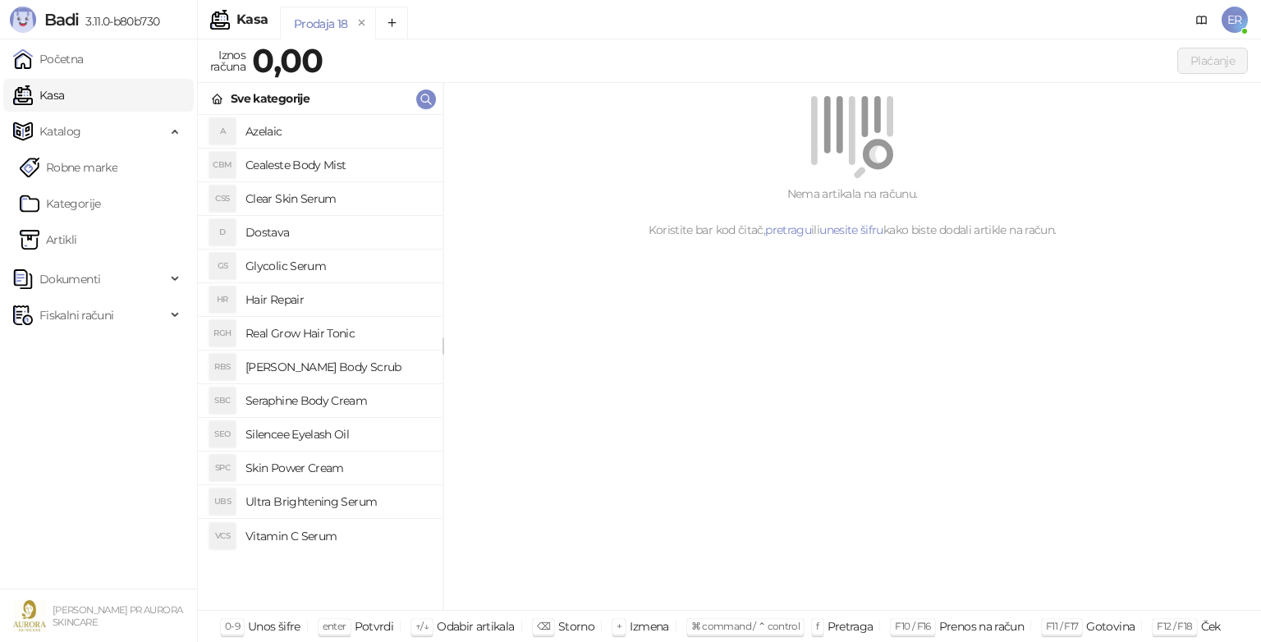
click at [275, 259] on h4 "Glycolic Serum" at bounding box center [338, 266] width 184 height 26
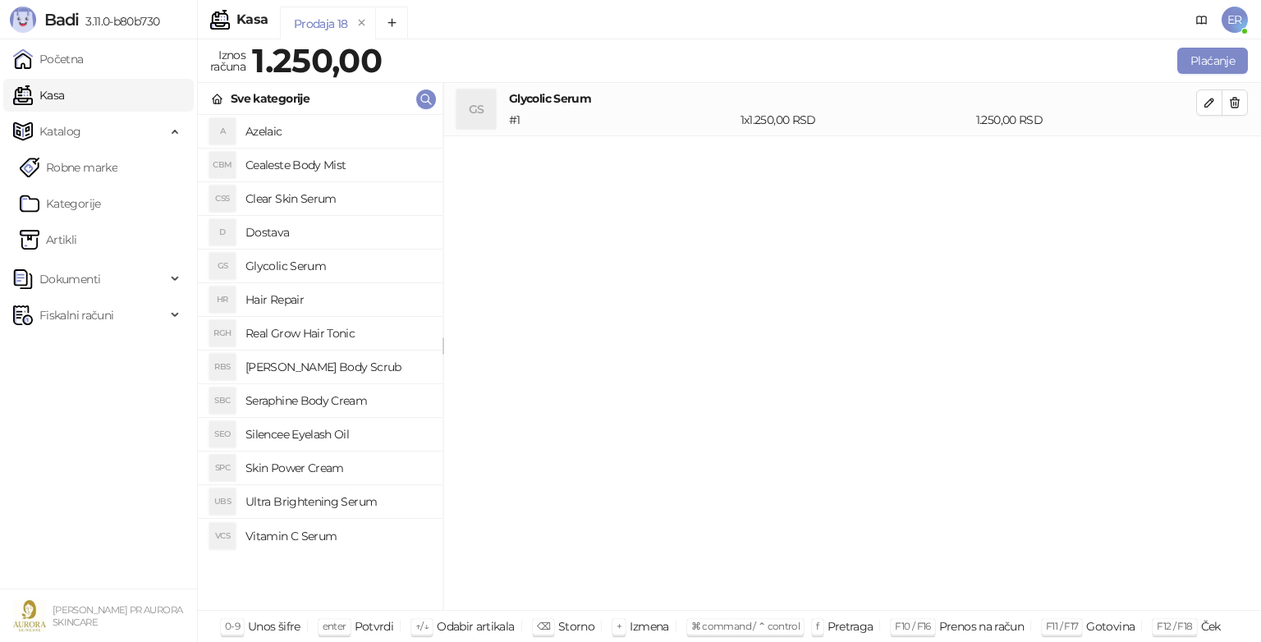
click at [275, 259] on h4 "Glycolic Serum" at bounding box center [338, 266] width 184 height 26
click at [276, 240] on h4 "Dostava" at bounding box center [338, 232] width 184 height 26
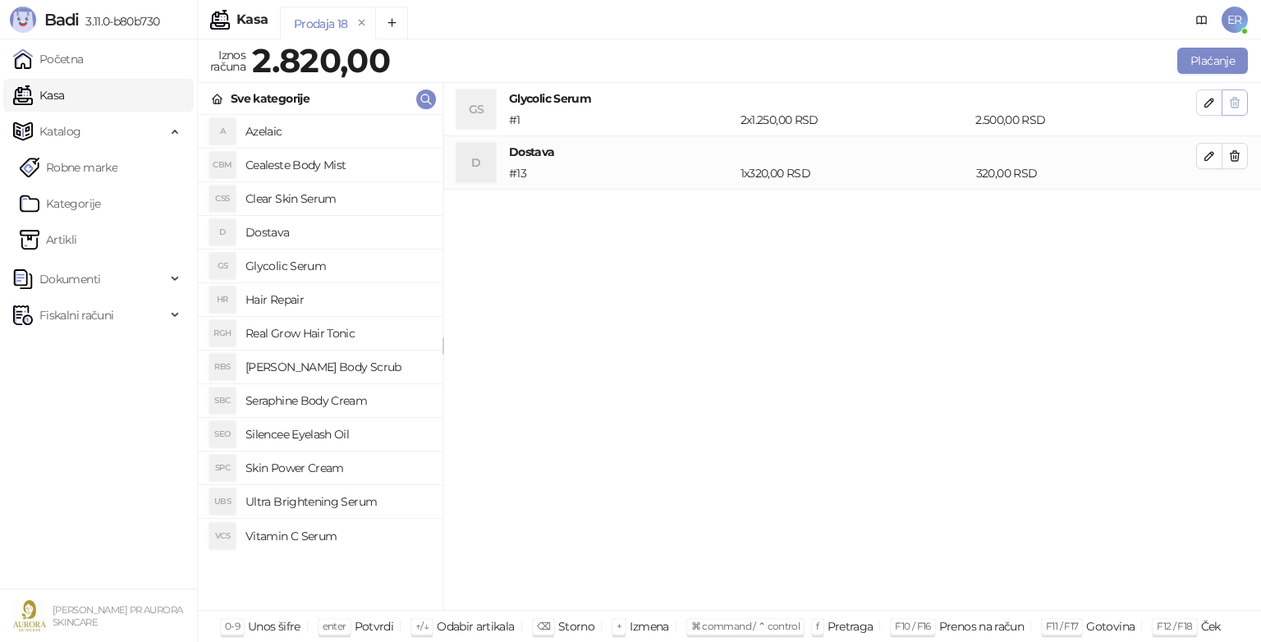
click at [1241, 102] on icon "button" at bounding box center [1234, 102] width 13 height 13
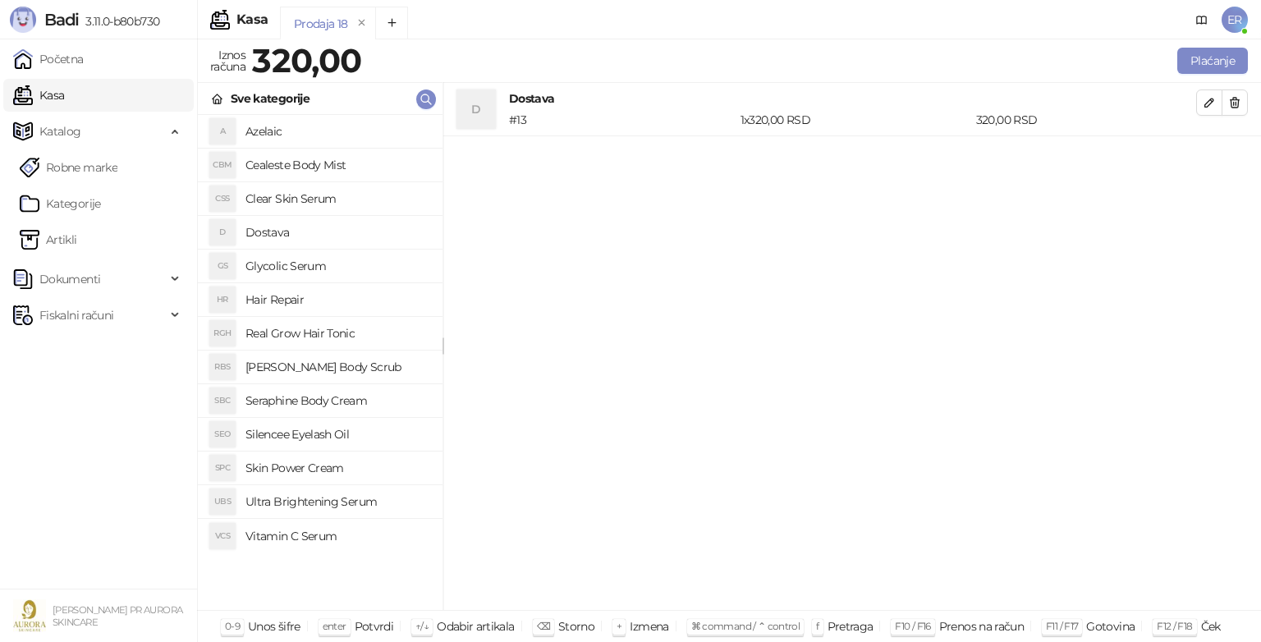
click at [296, 266] on h4 "Glycolic Serum" at bounding box center [338, 266] width 184 height 26
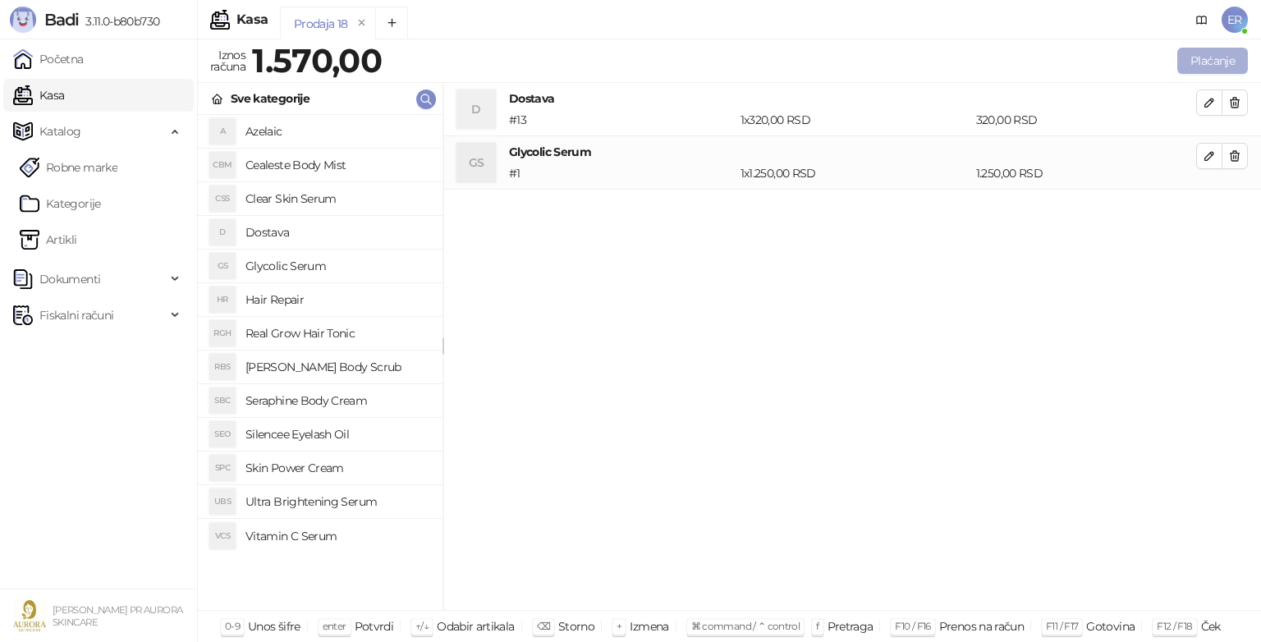
click at [1180, 62] on button "Plaćanje" at bounding box center [1212, 61] width 71 height 26
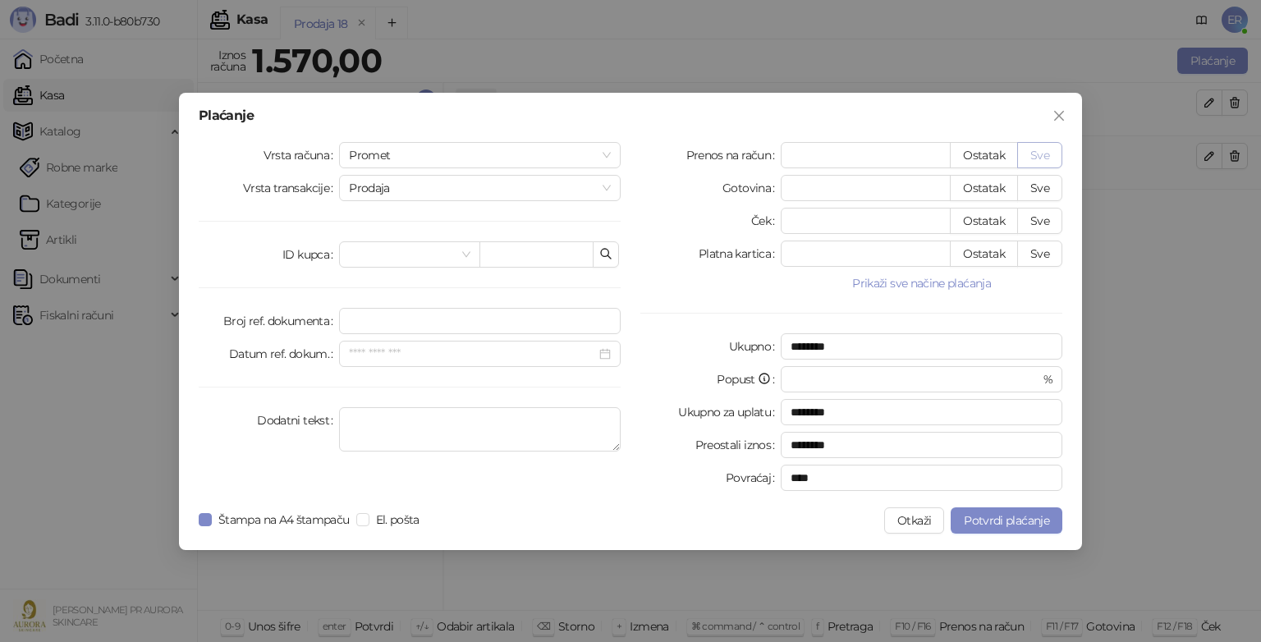
click at [1049, 158] on button "Sve" at bounding box center [1039, 155] width 45 height 26
type input "****"
click at [516, 421] on textarea "Dodatni tekst" at bounding box center [480, 429] width 282 height 44
type textarea "**********"
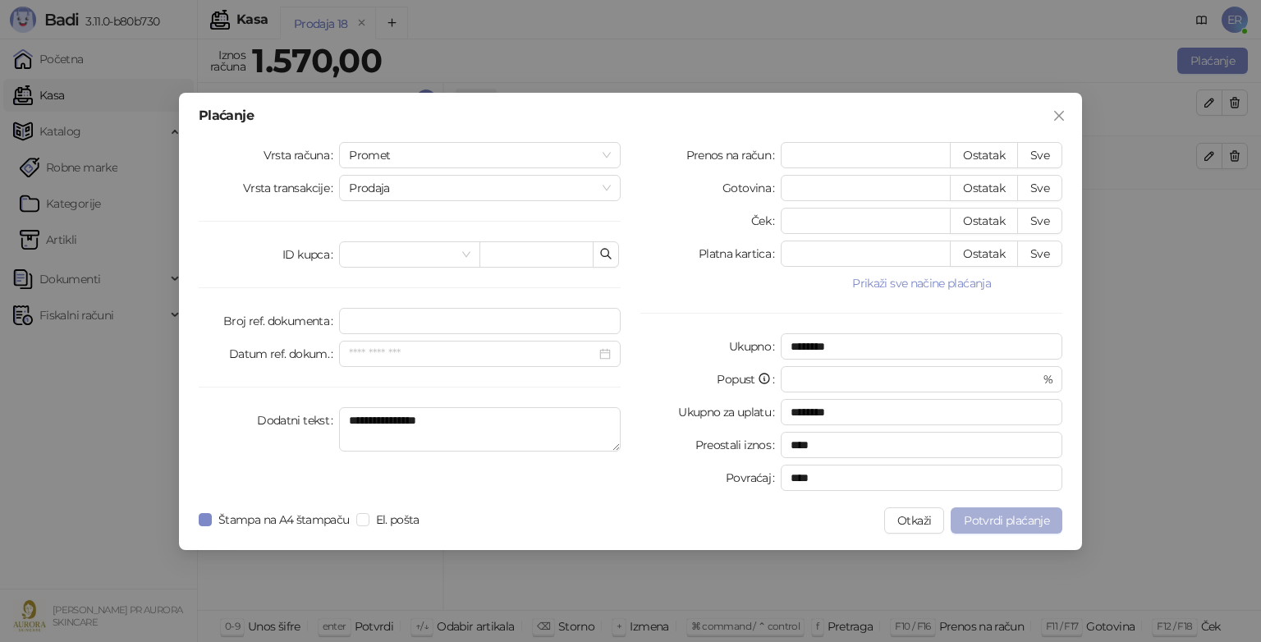
click at [980, 521] on span "Potvrdi plaćanje" at bounding box center [1006, 520] width 85 height 15
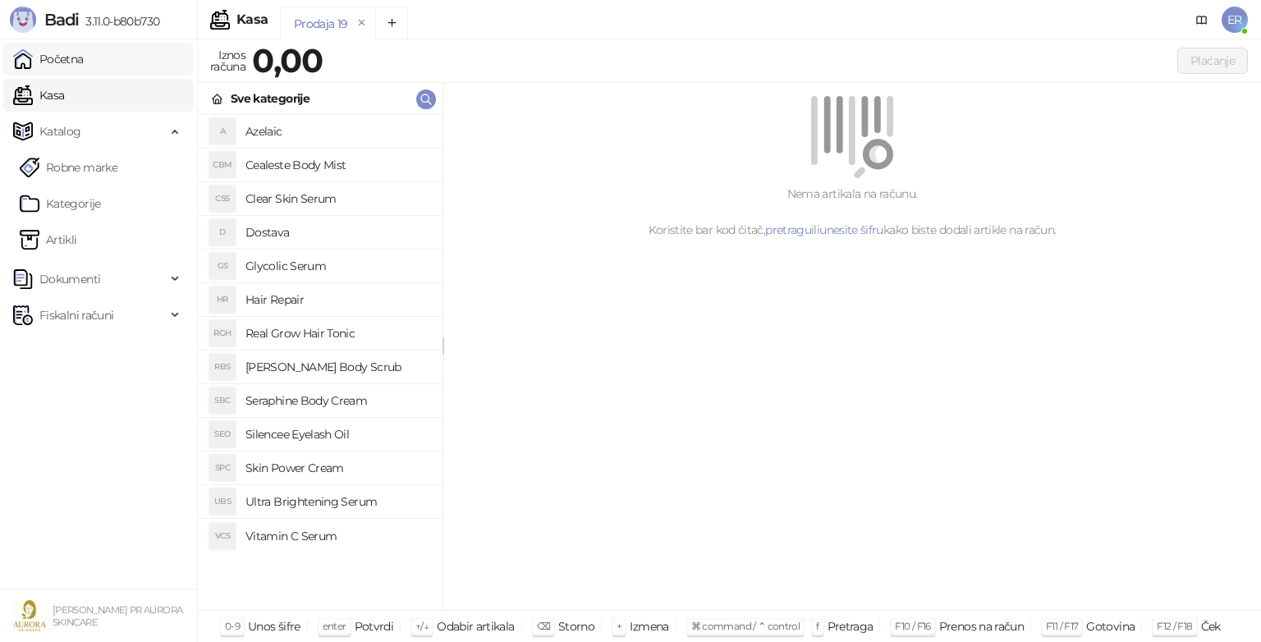
click at [84, 65] on link "Početna" at bounding box center [48, 59] width 71 height 33
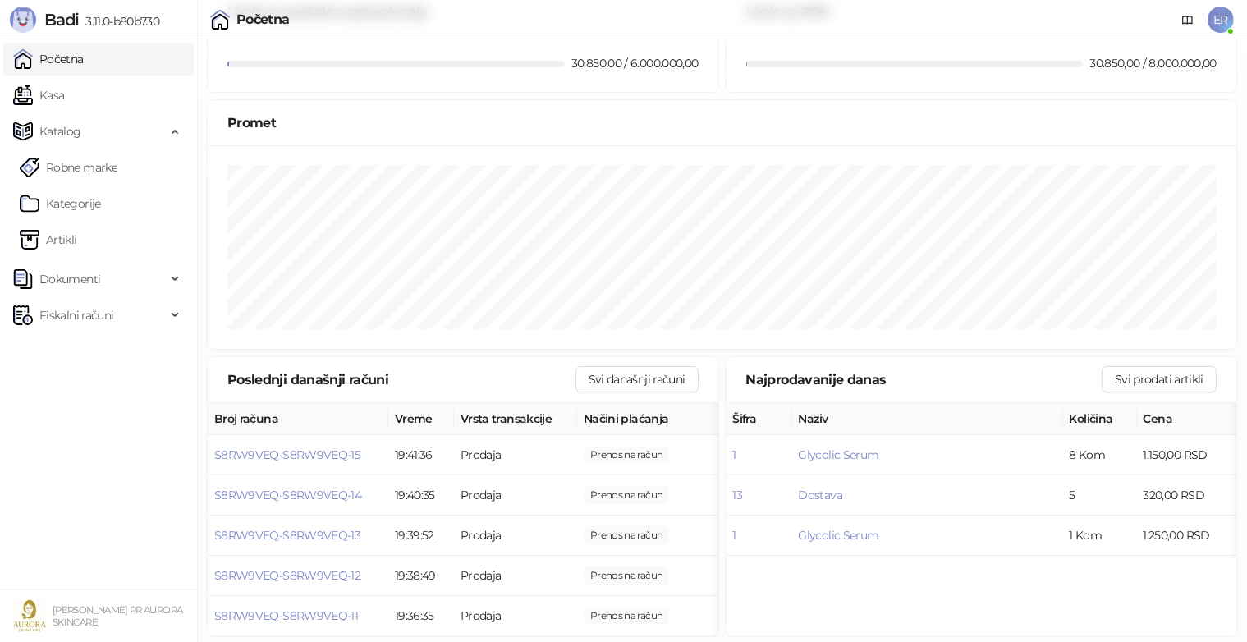
scroll to position [196, 0]
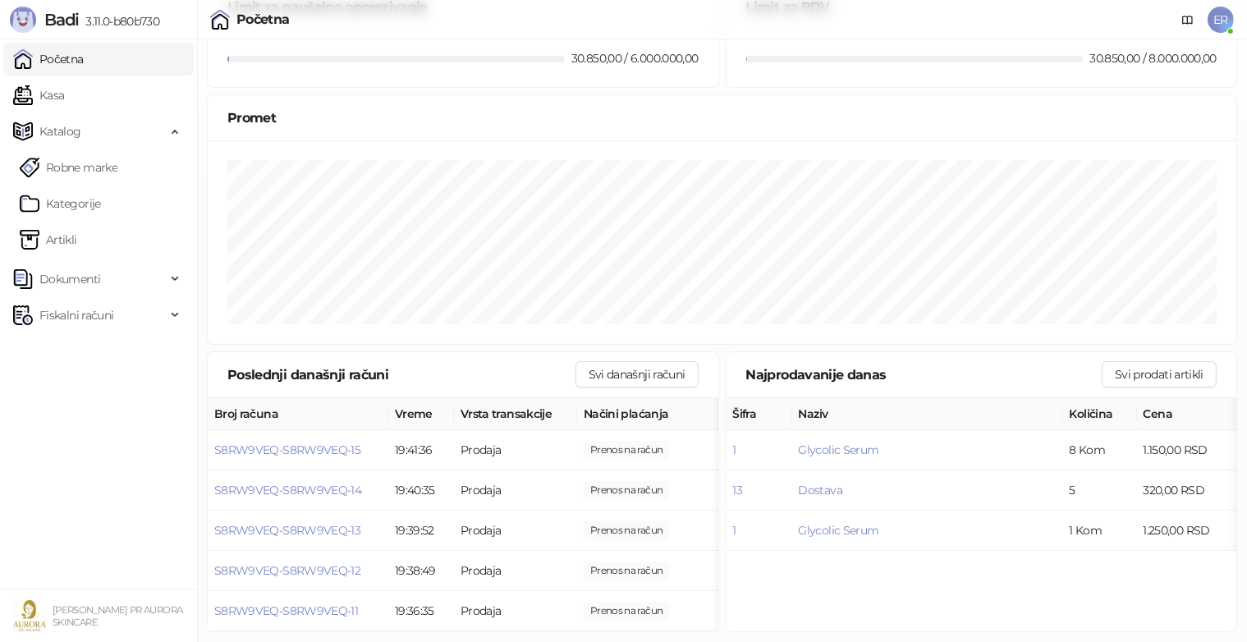
click at [62, 51] on link "Početna" at bounding box center [48, 59] width 71 height 33
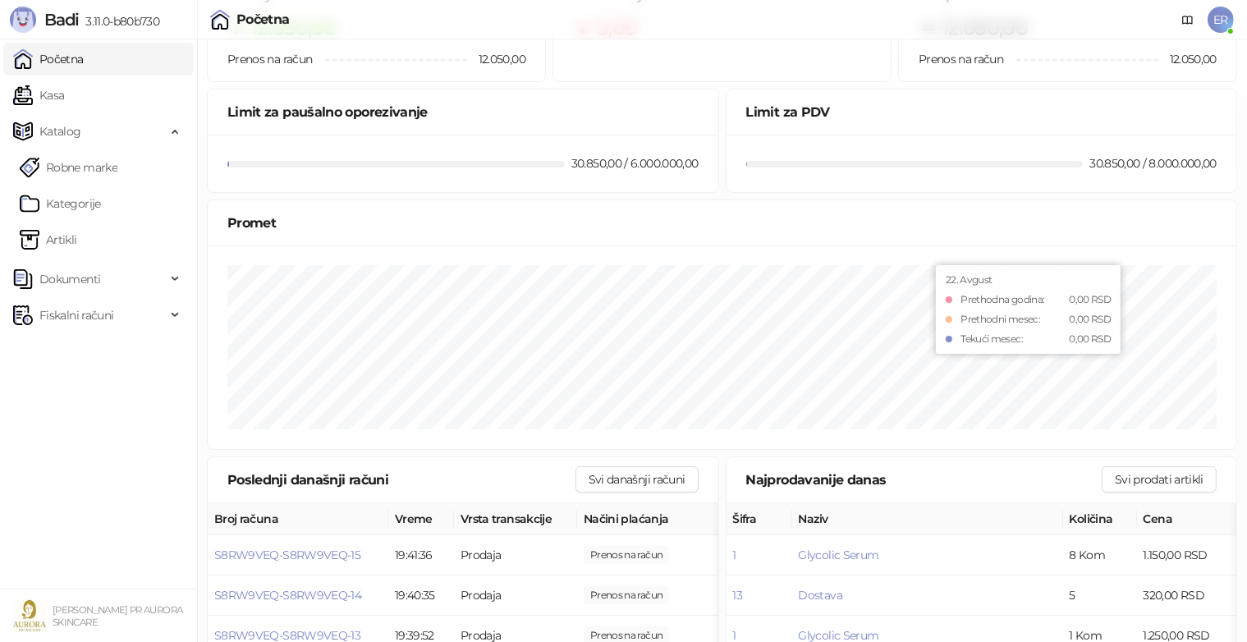
scroll to position [0, 0]
